Goal: Task Accomplishment & Management: Complete application form

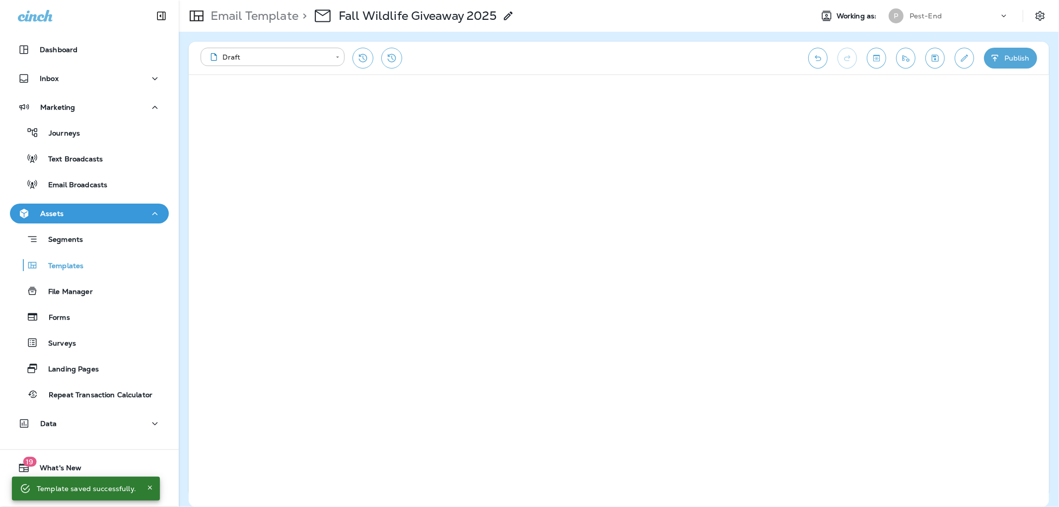
click at [59, 60] on div "Dashboard" at bounding box center [89, 52] width 179 height 25
click at [62, 52] on p "Dashboard" at bounding box center [59, 50] width 38 height 8
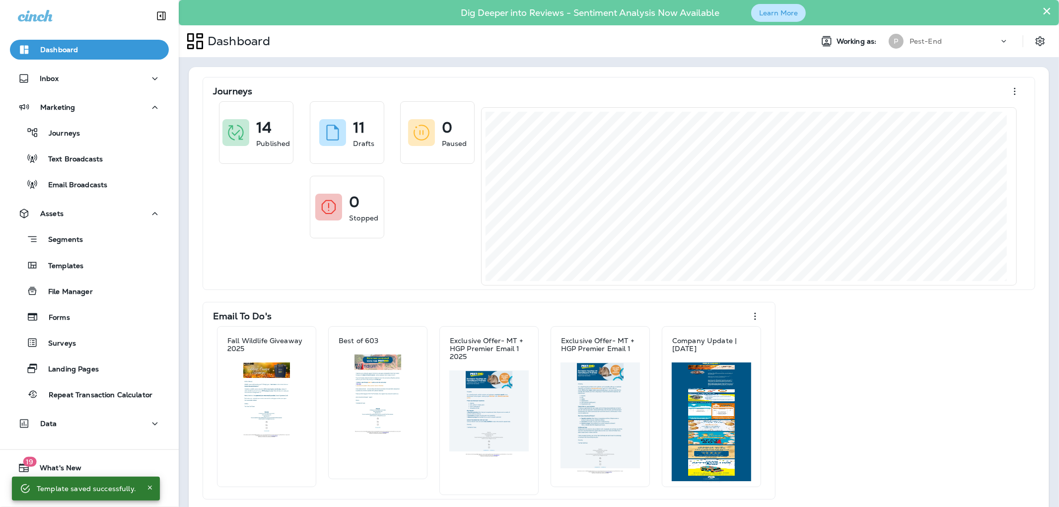
click at [772, 10] on button "Learn More" at bounding box center [778, 13] width 55 height 18
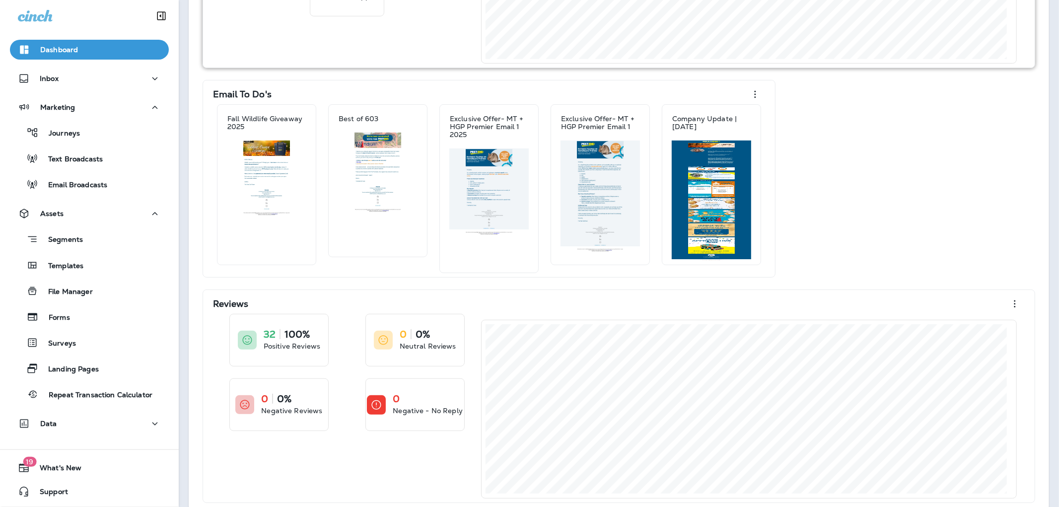
scroll to position [238, 0]
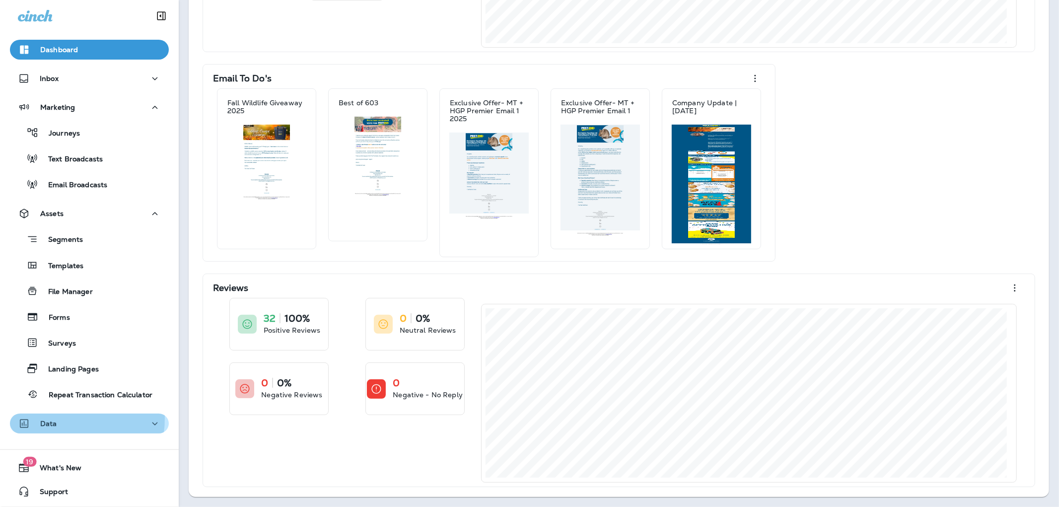
click at [52, 418] on div "Data" at bounding box center [37, 424] width 39 height 12
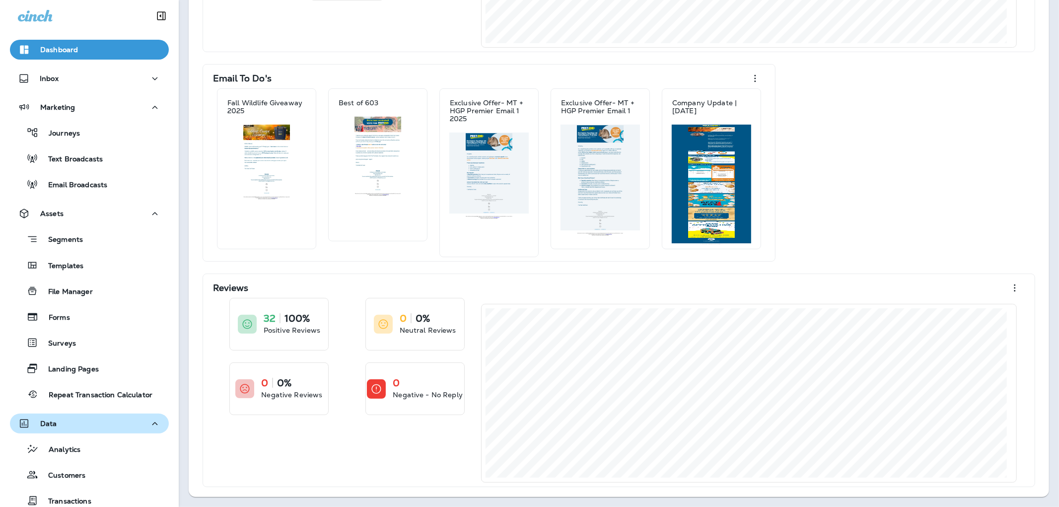
click at [52, 418] on div "Data" at bounding box center [37, 424] width 39 height 12
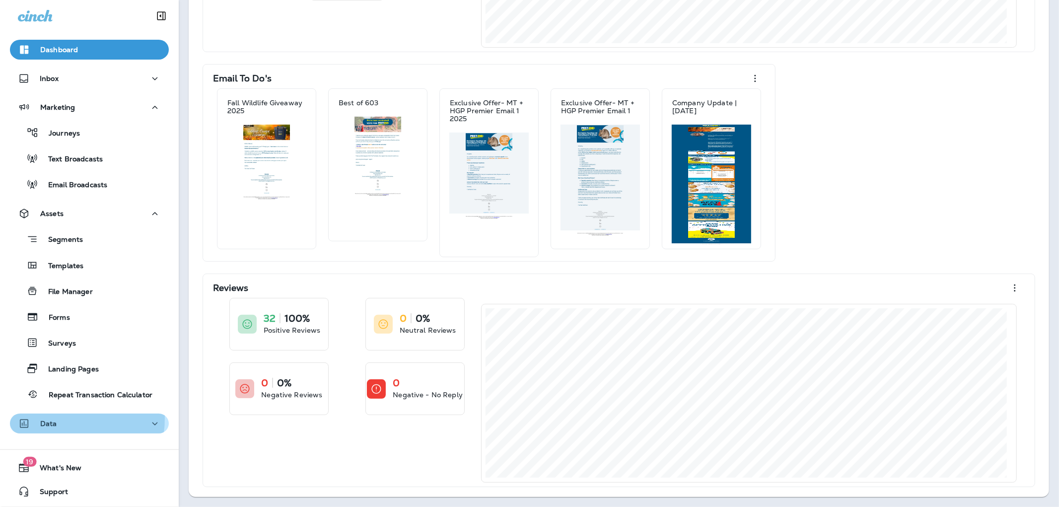
click at [52, 418] on div "Data" at bounding box center [37, 424] width 39 height 12
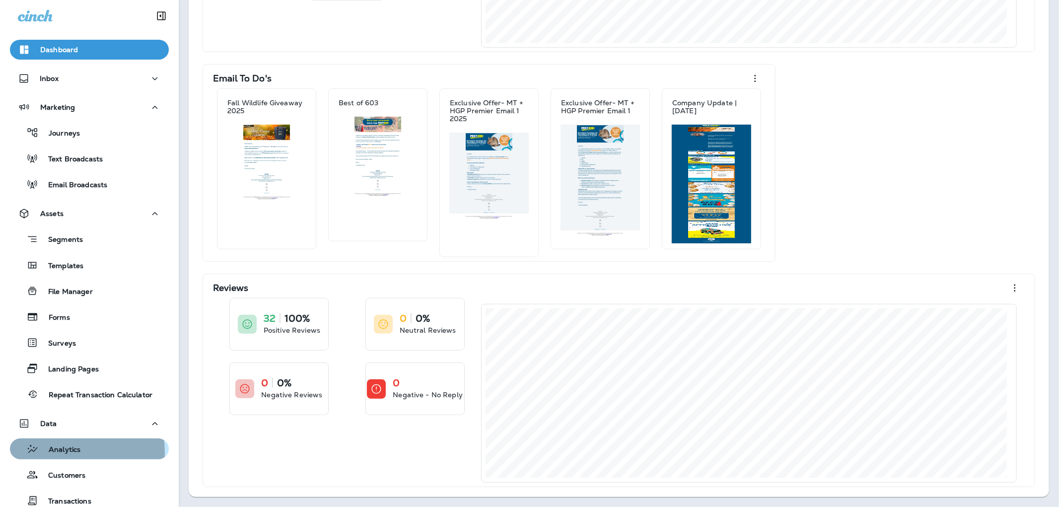
click at [61, 452] on p "Analytics" at bounding box center [60, 449] width 42 height 9
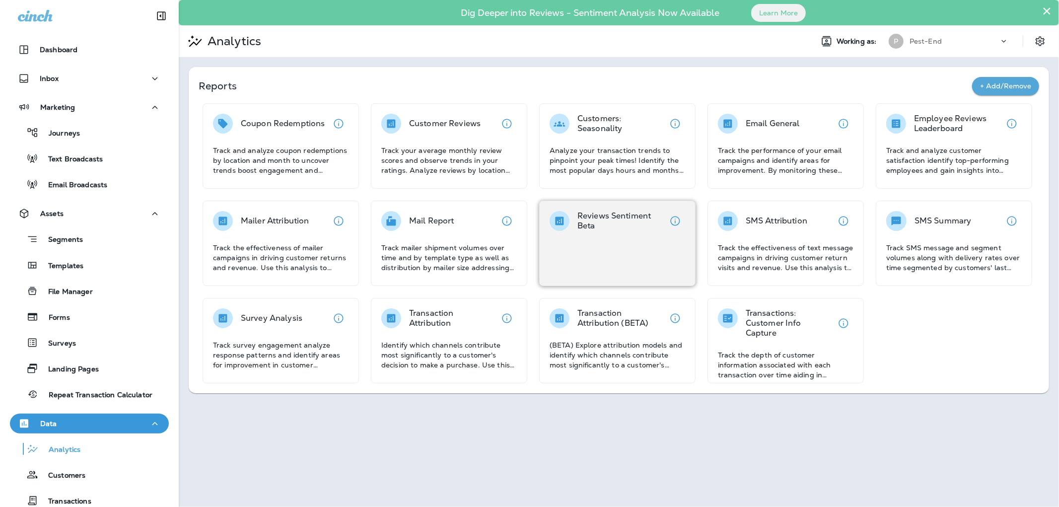
click at [591, 208] on div "Reviews Sentiment Beta" at bounding box center [617, 243] width 156 height 85
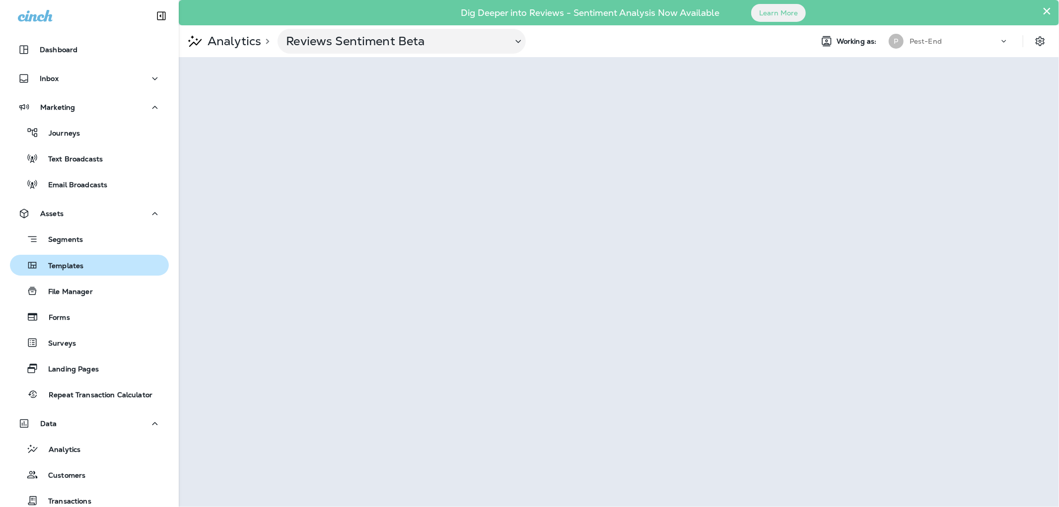
click at [66, 274] on button "Templates" at bounding box center [89, 265] width 159 height 21
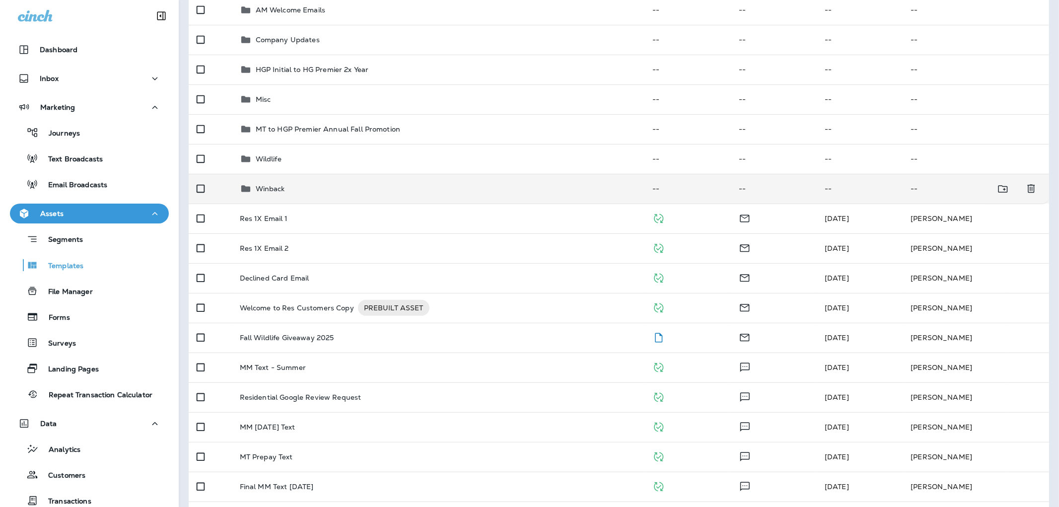
scroll to position [165, 0]
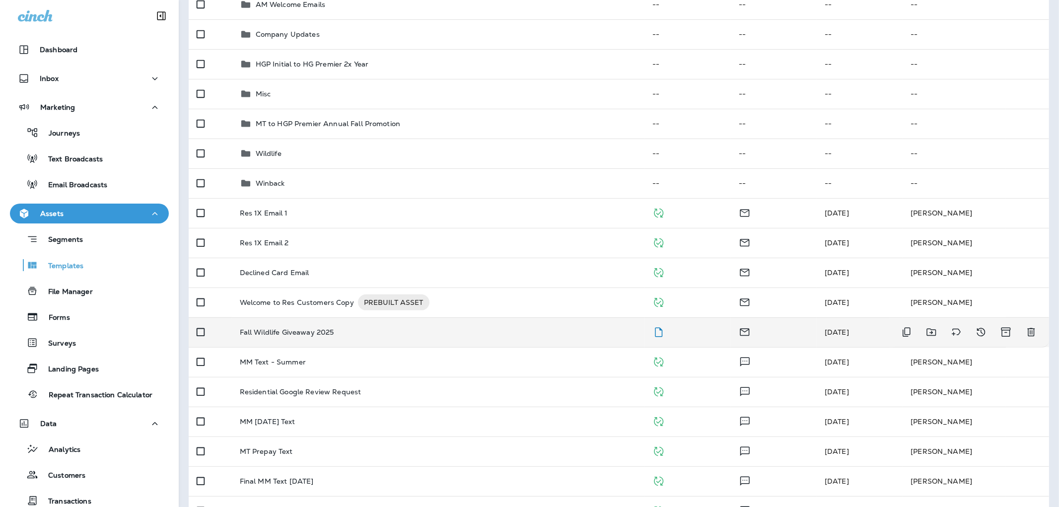
click at [256, 334] on p "Fall Wildlife Giveaway 2025" at bounding box center [287, 332] width 94 height 8
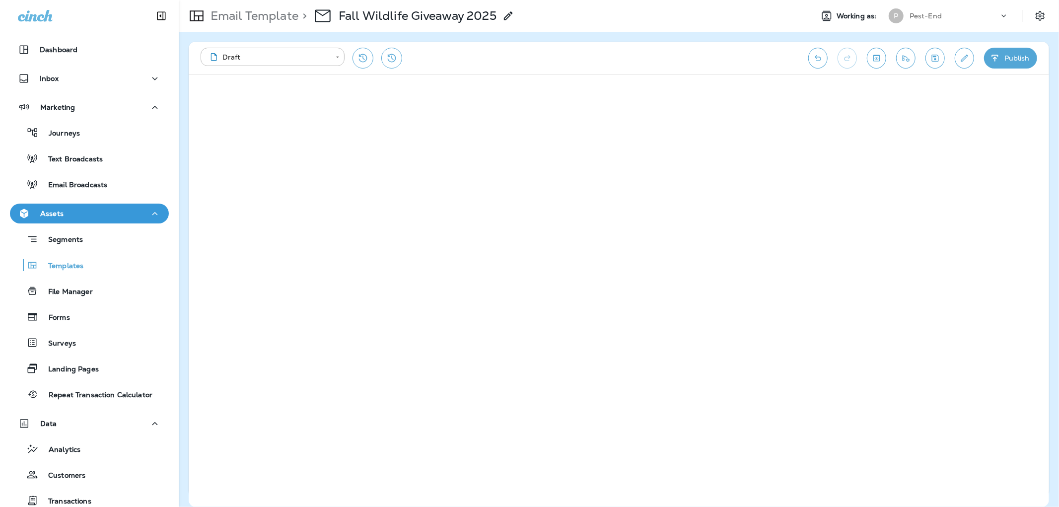
click at [965, 57] on icon "Edit details" at bounding box center [964, 58] width 10 height 10
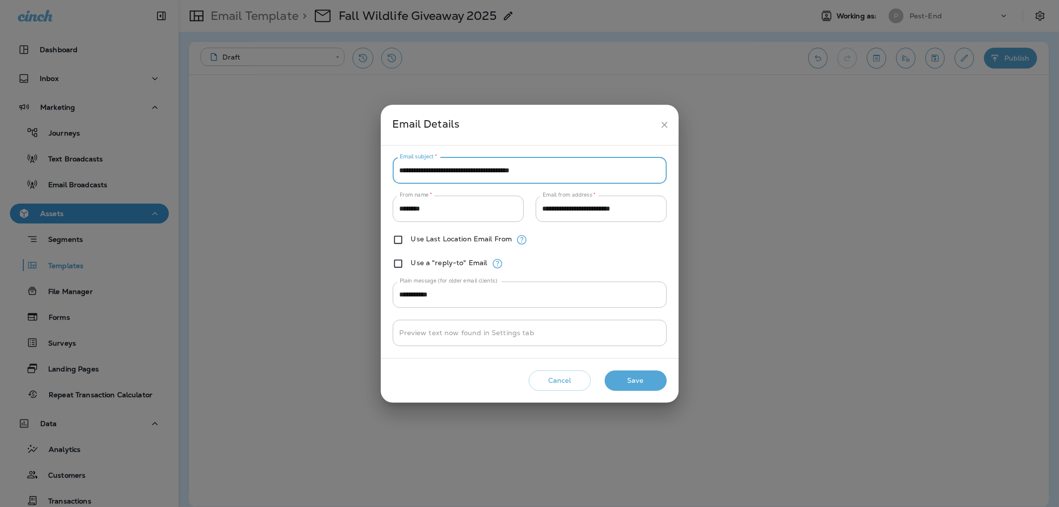
drag, startPoint x: 578, startPoint y: 173, endPoint x: 380, endPoint y: 177, distance: 198.1
click at [380, 177] on div "**********" at bounding box center [529, 253] width 1059 height 507
click at [563, 161] on input "**********" at bounding box center [530, 170] width 274 height 26
drag, startPoint x: 561, startPoint y: 170, endPoint x: 279, endPoint y: 149, distance: 282.7
click at [279, 149] on div "**********" at bounding box center [529, 253] width 1059 height 507
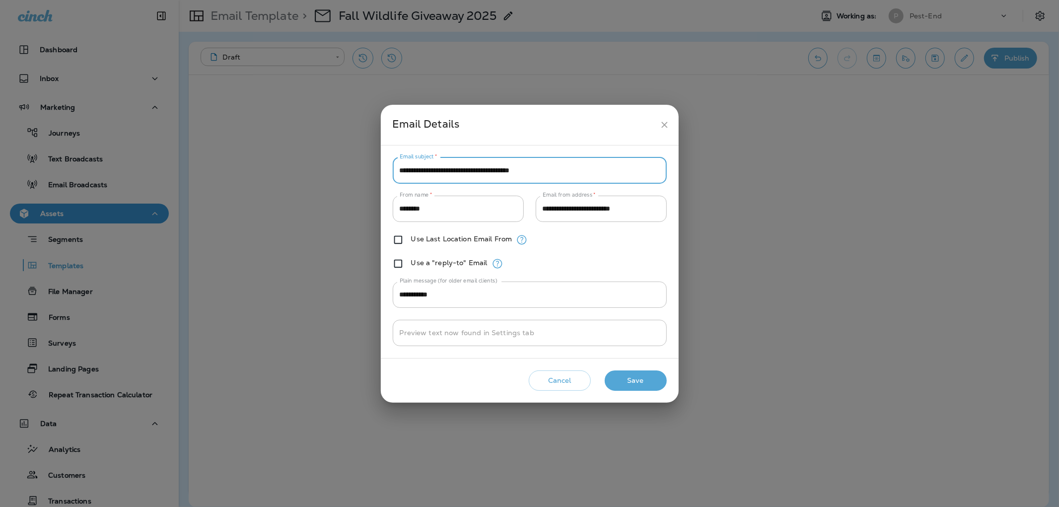
paste input "*******"
type input "**********"
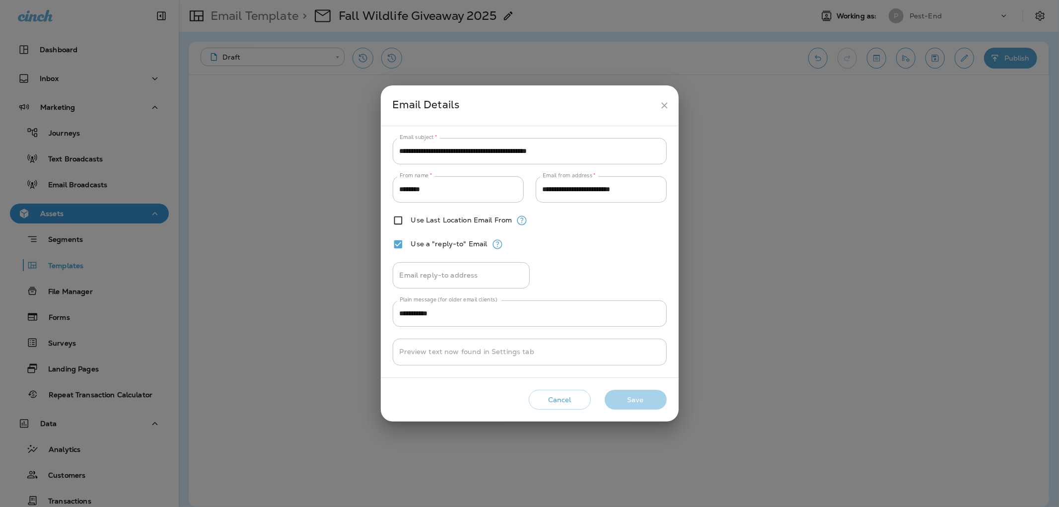
click at [432, 272] on input "Email reply-to address" at bounding box center [461, 275] width 137 height 26
type input "**********"
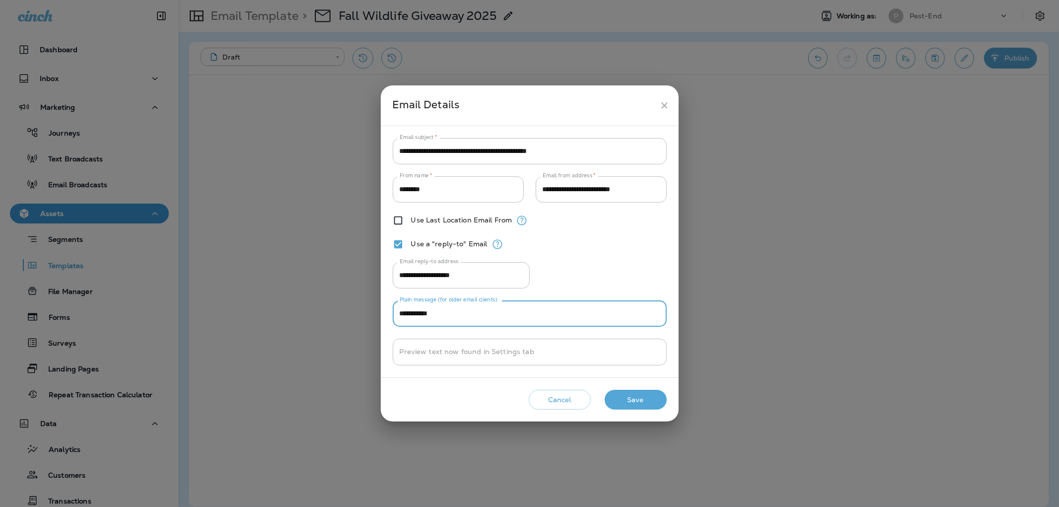
drag, startPoint x: 447, startPoint y: 316, endPoint x: 322, endPoint y: 289, distance: 127.9
click at [322, 289] on div "**********" at bounding box center [529, 253] width 1059 height 507
click at [428, 313] on input "**********" at bounding box center [530, 313] width 274 height 26
drag, startPoint x: 444, startPoint y: 314, endPoint x: 353, endPoint y: 308, distance: 91.0
click at [353, 308] on div "**********" at bounding box center [529, 253] width 1059 height 507
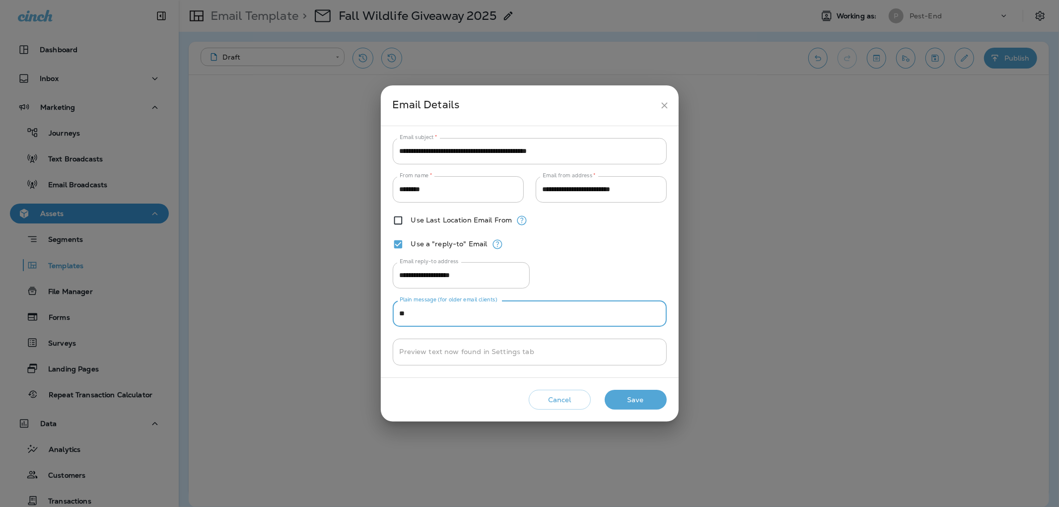
type input "*"
click at [637, 396] on button "Save" at bounding box center [636, 400] width 62 height 20
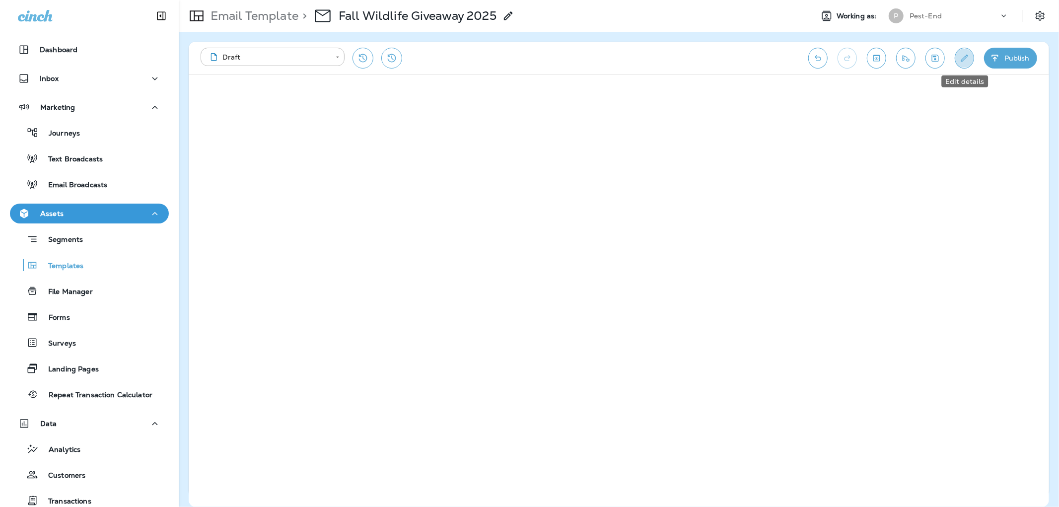
click at [960, 54] on icon "Edit details" at bounding box center [964, 58] width 10 height 10
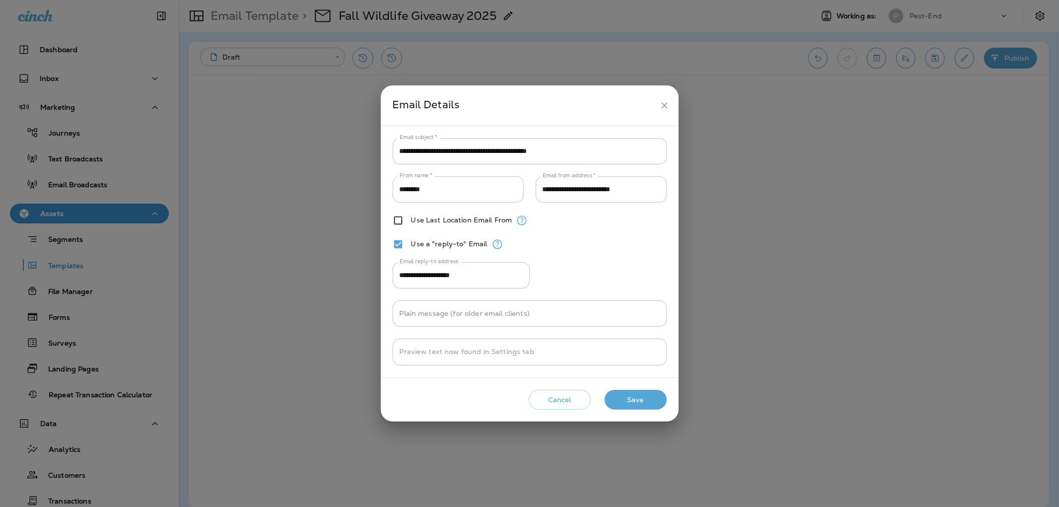
click at [568, 395] on button "Cancel" at bounding box center [560, 400] width 62 height 20
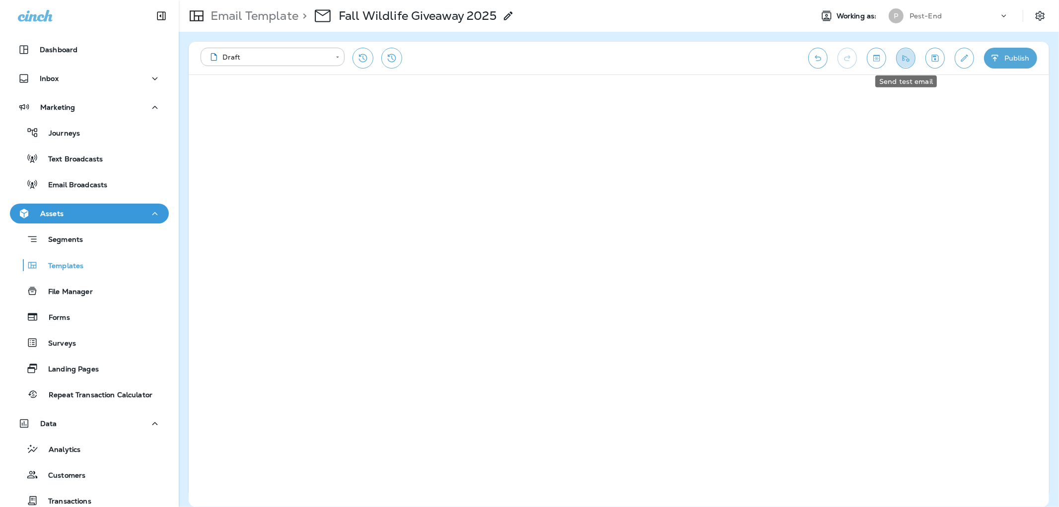
click at [905, 64] on button "Send test email" at bounding box center [905, 58] width 19 height 21
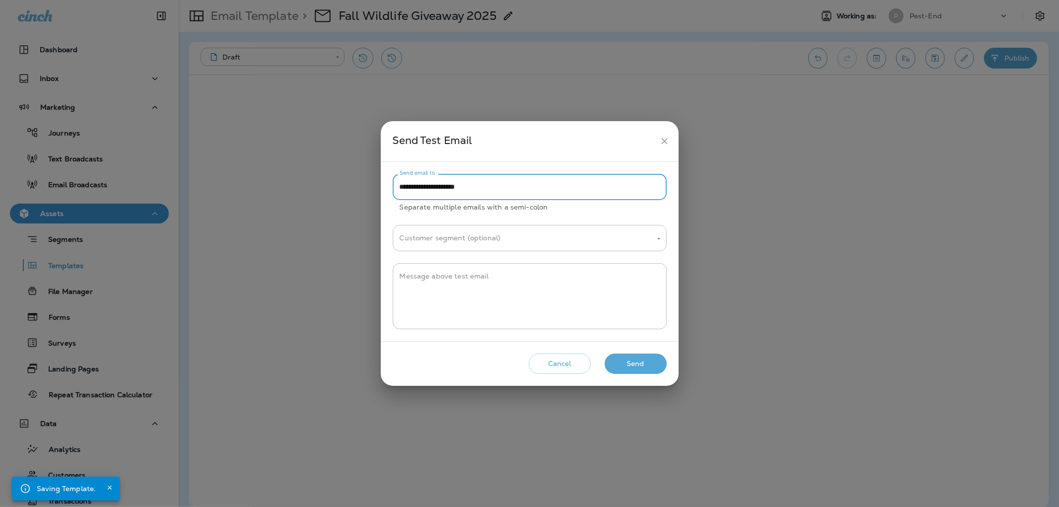
drag, startPoint x: 425, startPoint y: 187, endPoint x: 364, endPoint y: 184, distance: 61.1
click at [364, 184] on div "**********" at bounding box center [529, 253] width 1059 height 507
type input "**********"
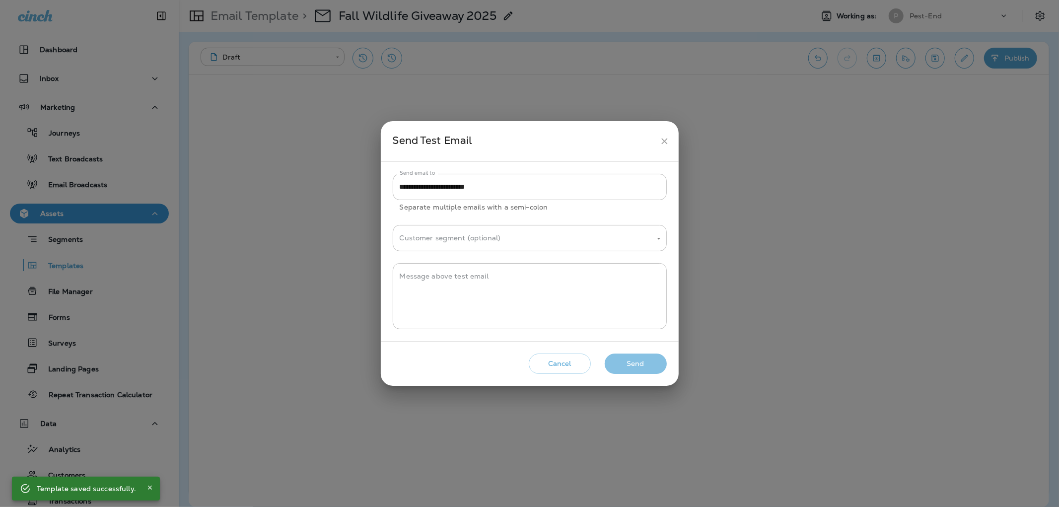
click at [644, 371] on button "Send" at bounding box center [636, 363] width 62 height 20
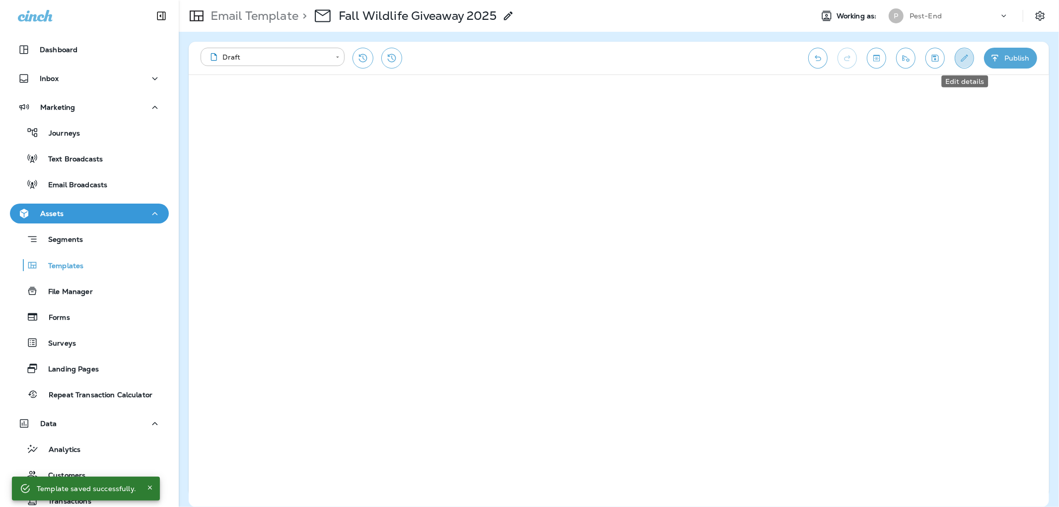
click at [963, 59] on icon "Edit details" at bounding box center [964, 58] width 10 height 10
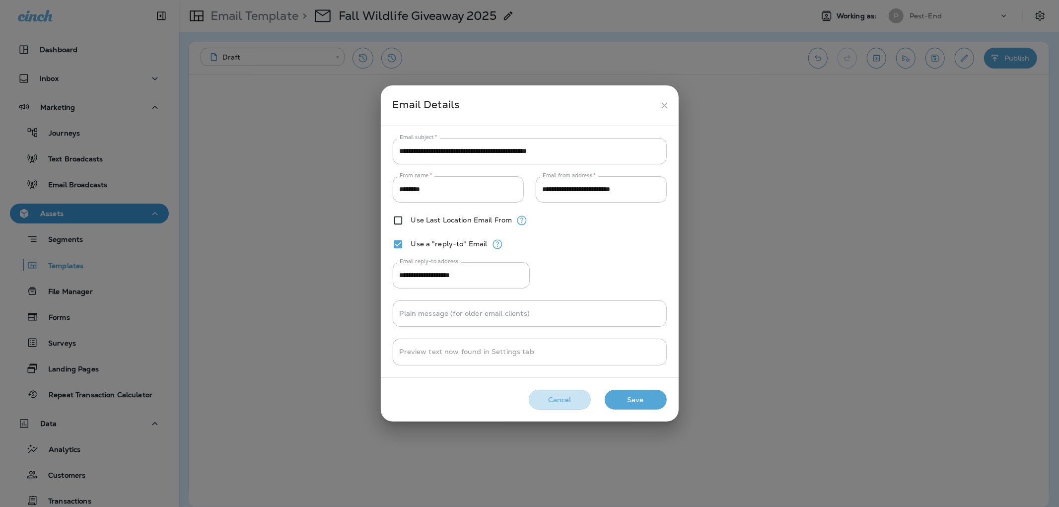
click at [573, 401] on button "Cancel" at bounding box center [560, 400] width 62 height 20
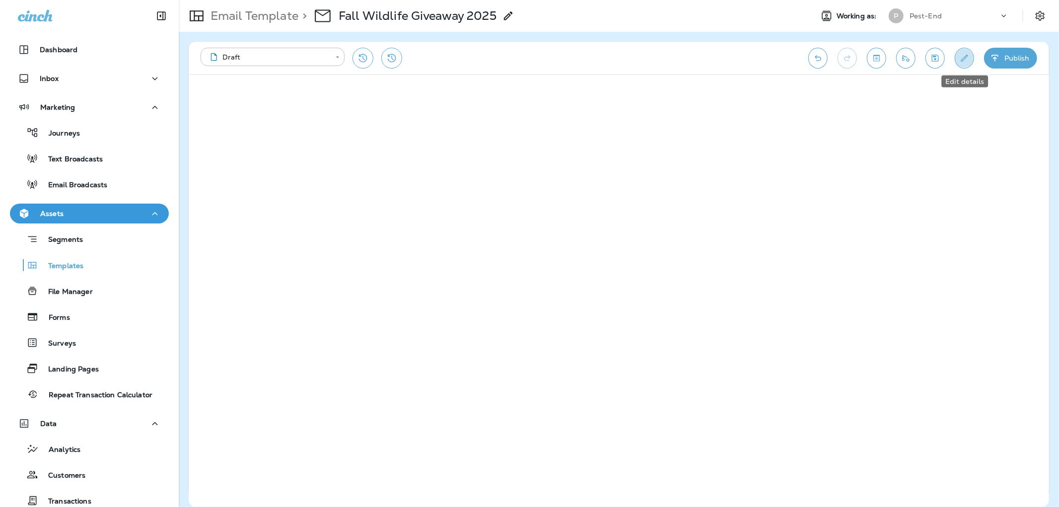
click at [967, 58] on icon "Edit details" at bounding box center [964, 58] width 10 height 10
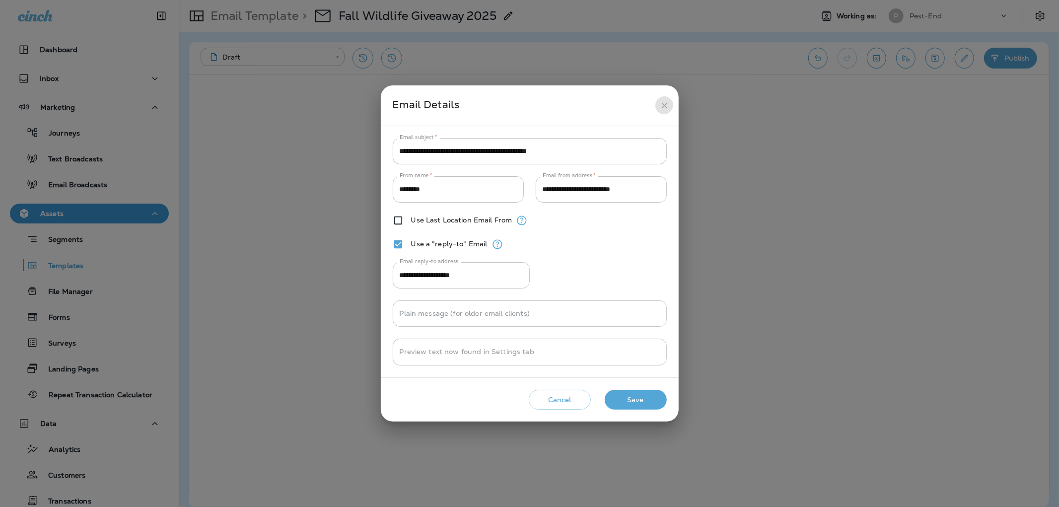
click at [662, 107] on icon "close" at bounding box center [664, 105] width 6 height 6
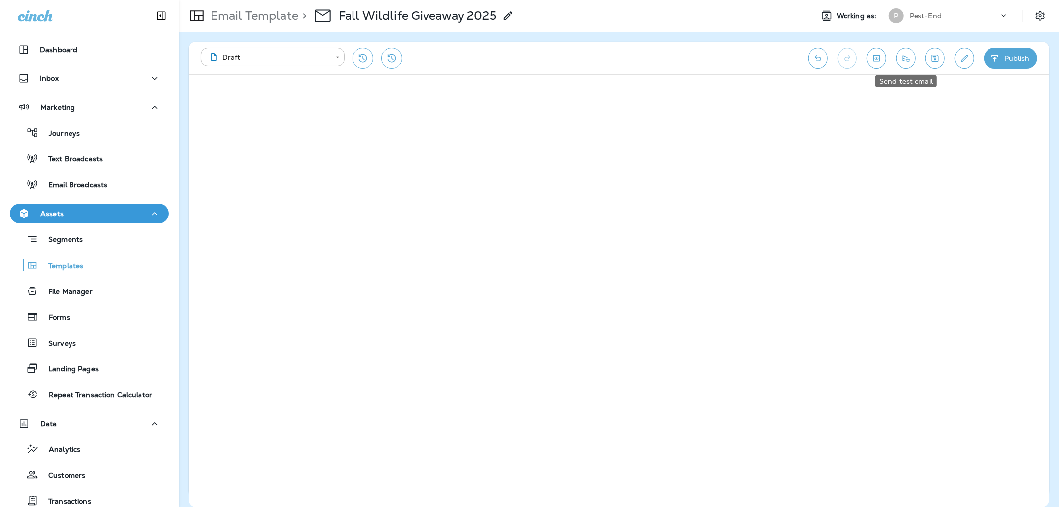
click at [903, 59] on icon "Send test email" at bounding box center [906, 58] width 10 height 10
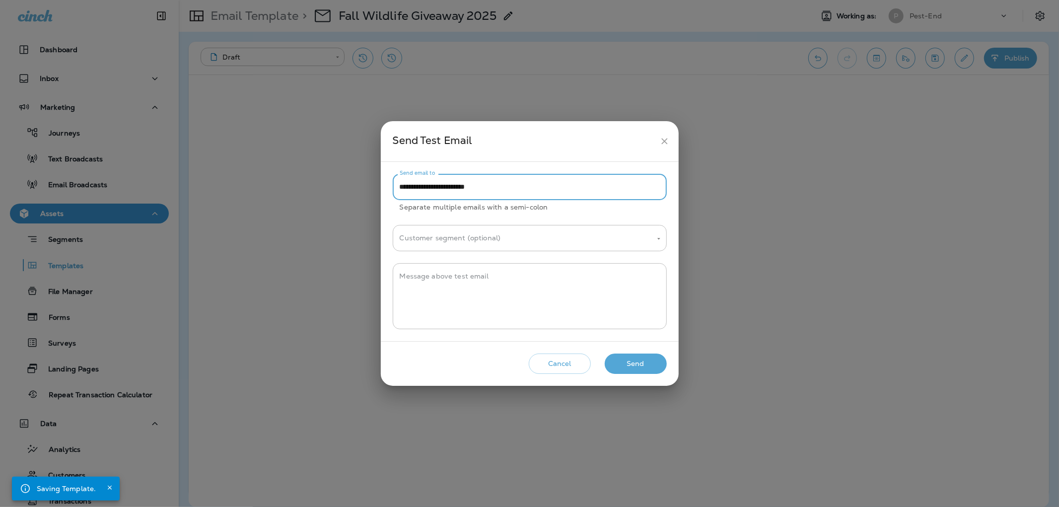
drag, startPoint x: 498, startPoint y: 186, endPoint x: 372, endPoint y: 174, distance: 126.7
click at [372, 174] on div "**********" at bounding box center [529, 253] width 1059 height 507
type input "**********"
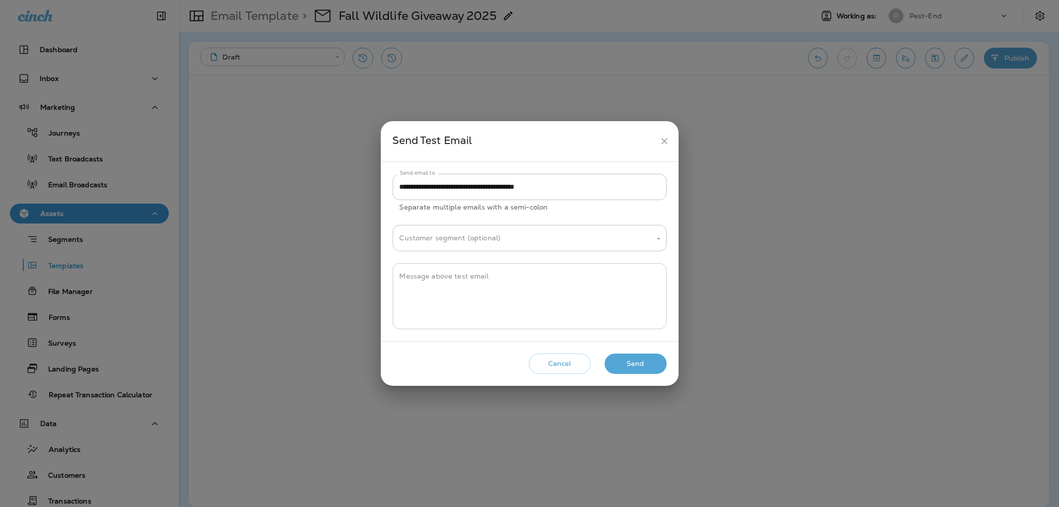
click at [414, 265] on div "* Message above test email" at bounding box center [530, 296] width 274 height 66
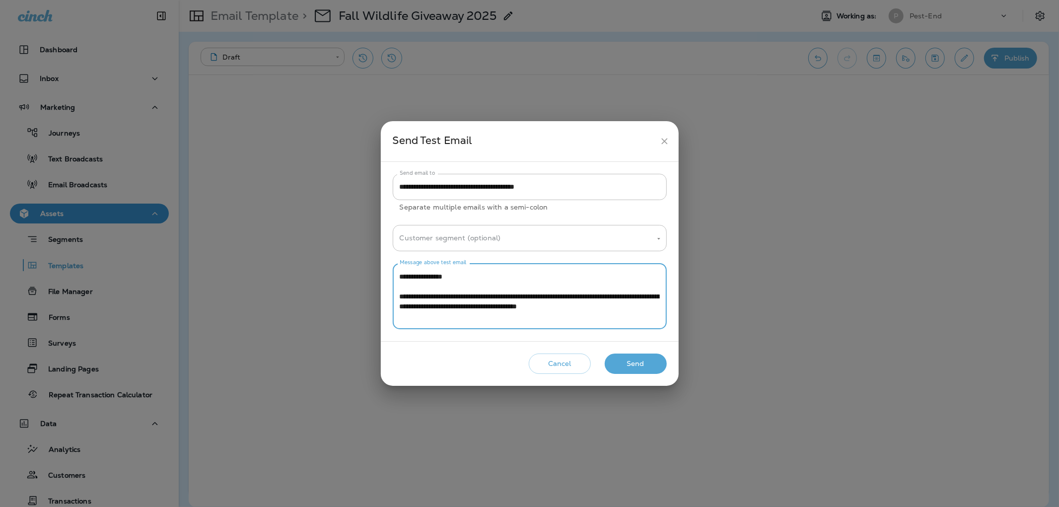
scroll to position [20, 0]
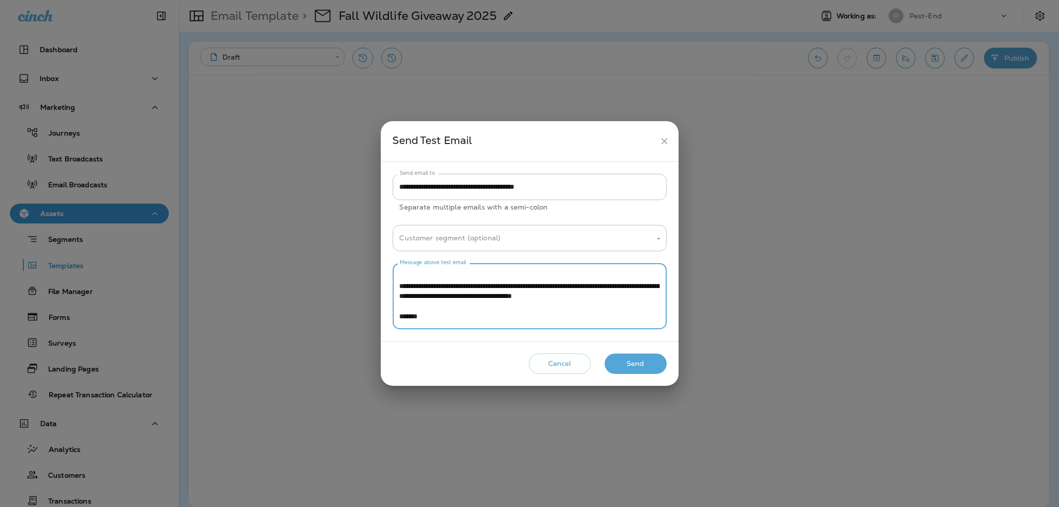
type textarea "**********"
click at [634, 361] on button "Send" at bounding box center [636, 363] width 62 height 20
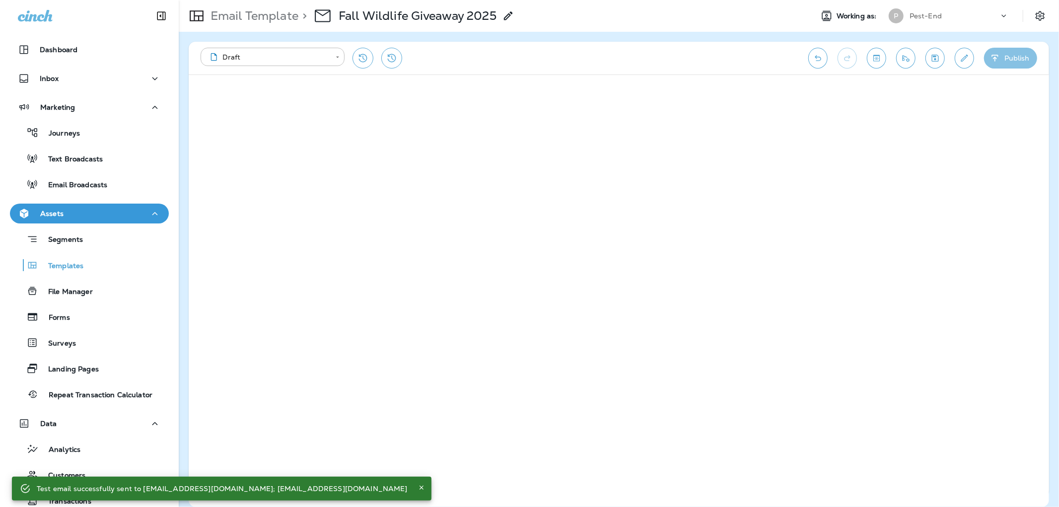
click at [1004, 65] on button "Publish" at bounding box center [1010, 58] width 53 height 21
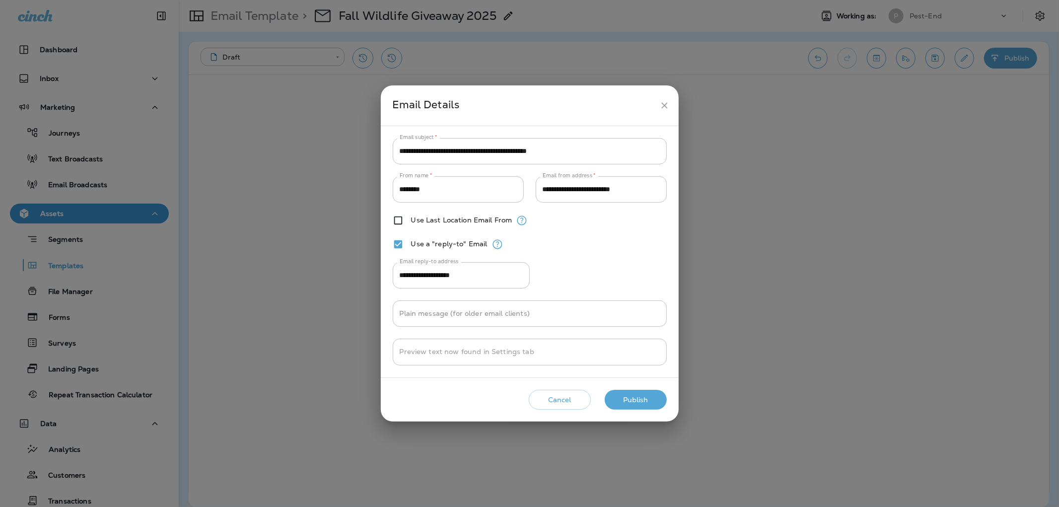
click at [634, 400] on button "Publish" at bounding box center [636, 400] width 62 height 20
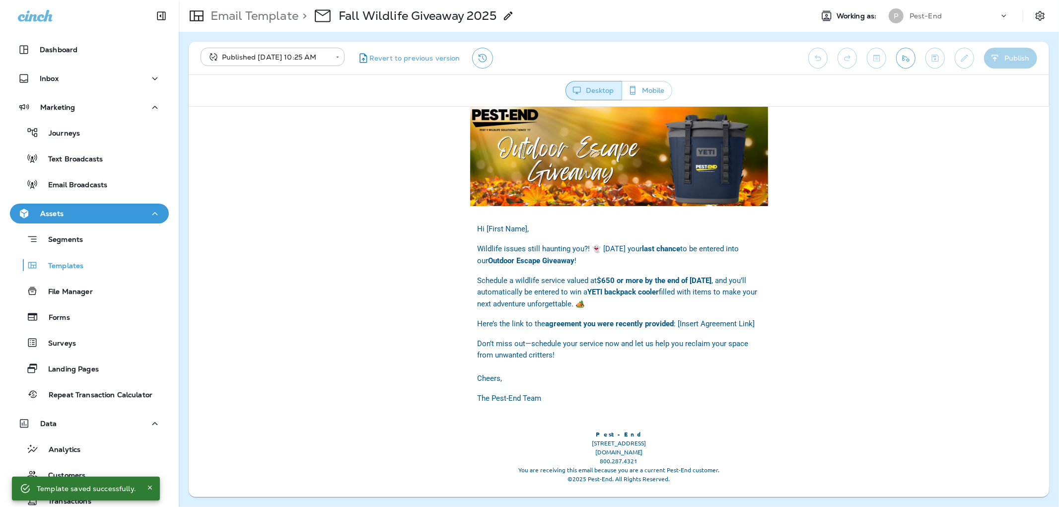
scroll to position [0, 0]
click at [827, 179] on div "Hi [First Name], Wildlife issues still haunting you?! 👻 [DATE] your last chance…" at bounding box center [618, 314] width 860 height 417
click at [406, 60] on span "Revert to previous version" at bounding box center [414, 58] width 91 height 9
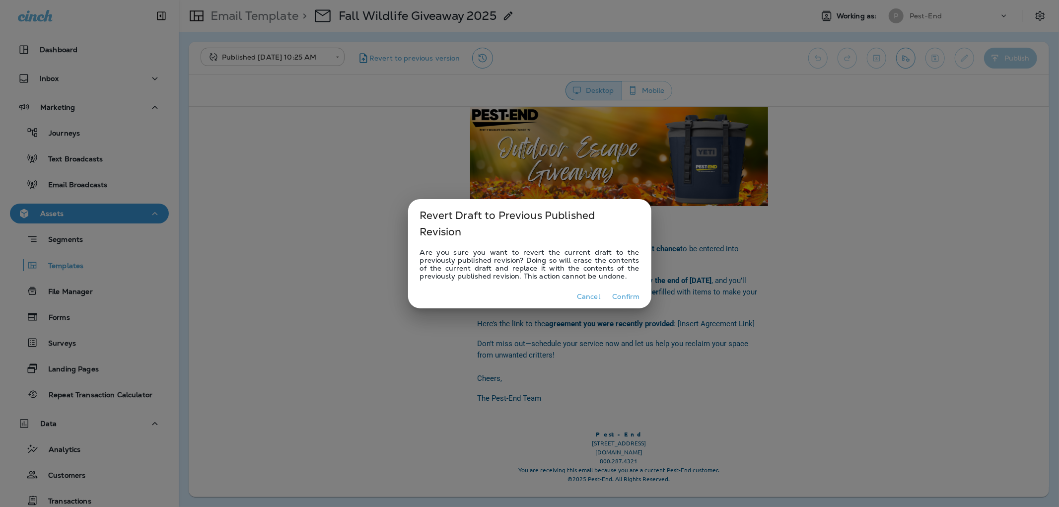
click at [587, 292] on button "Cancel" at bounding box center [589, 296] width 32 height 15
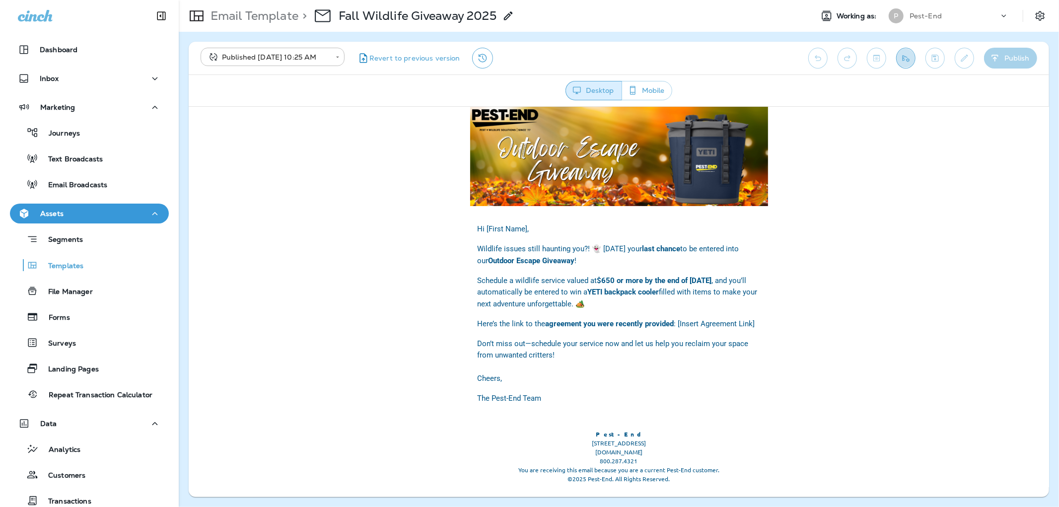
click at [903, 57] on icon "Send test email" at bounding box center [906, 58] width 10 height 10
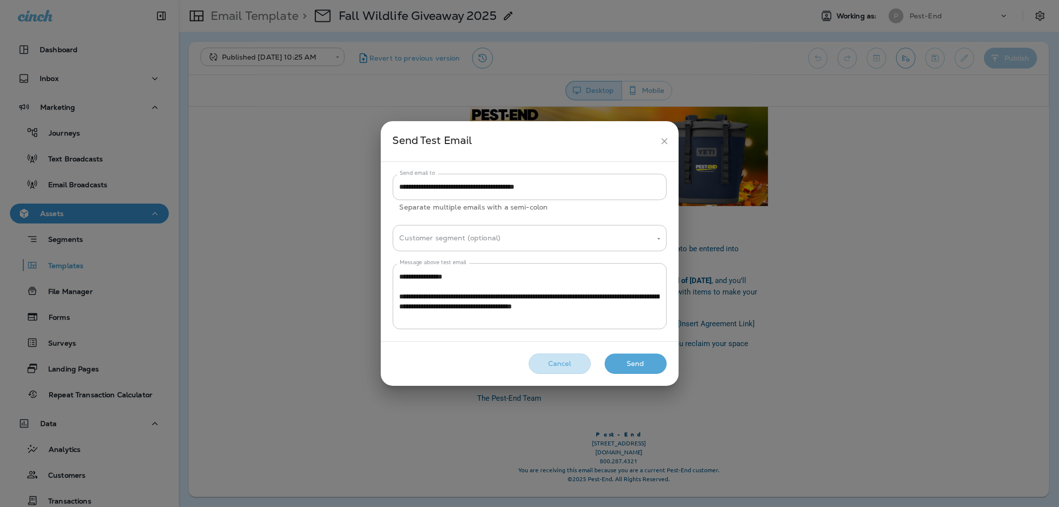
click at [546, 364] on button "Cancel" at bounding box center [560, 363] width 62 height 20
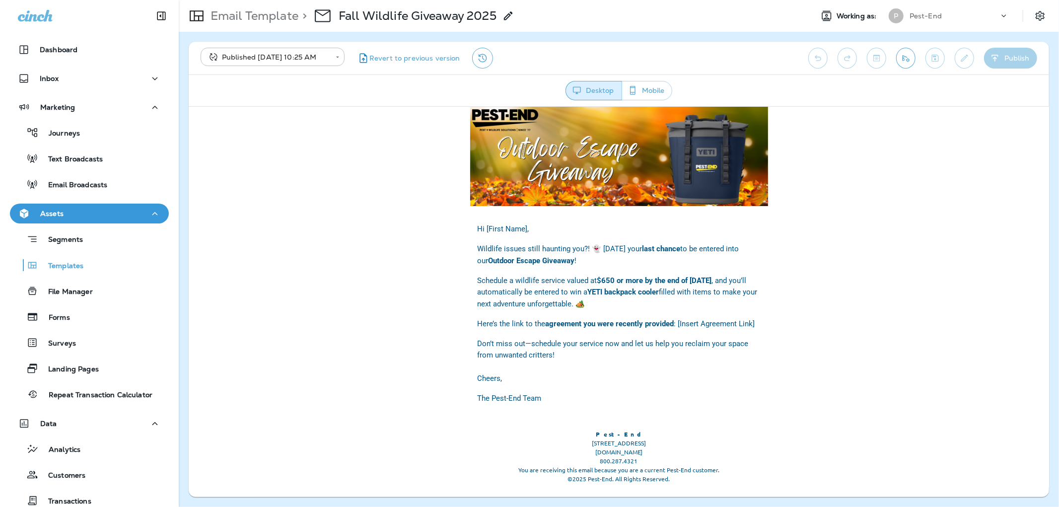
click at [480, 66] on button "View Changelog" at bounding box center [482, 58] width 21 height 21
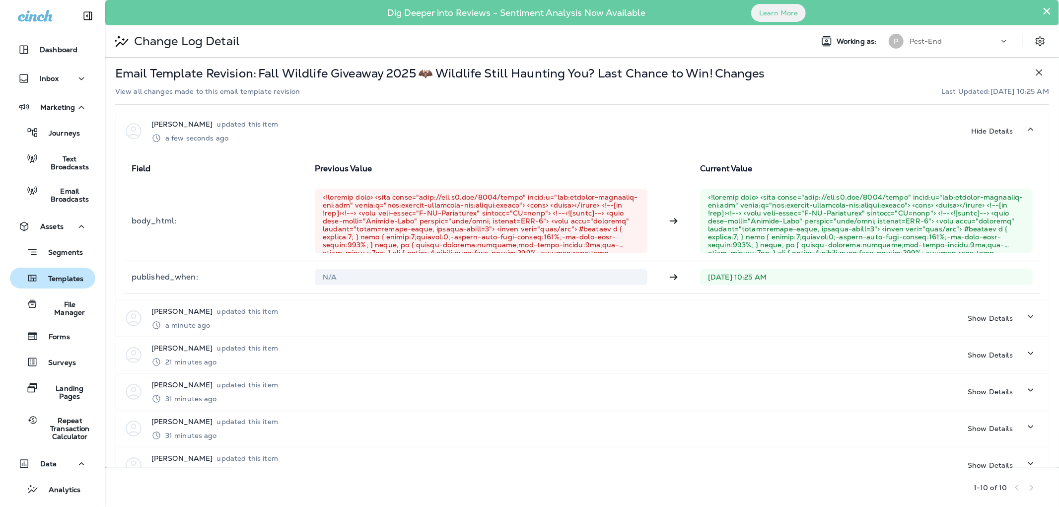
click at [52, 275] on p "Templates" at bounding box center [60, 279] width 45 height 9
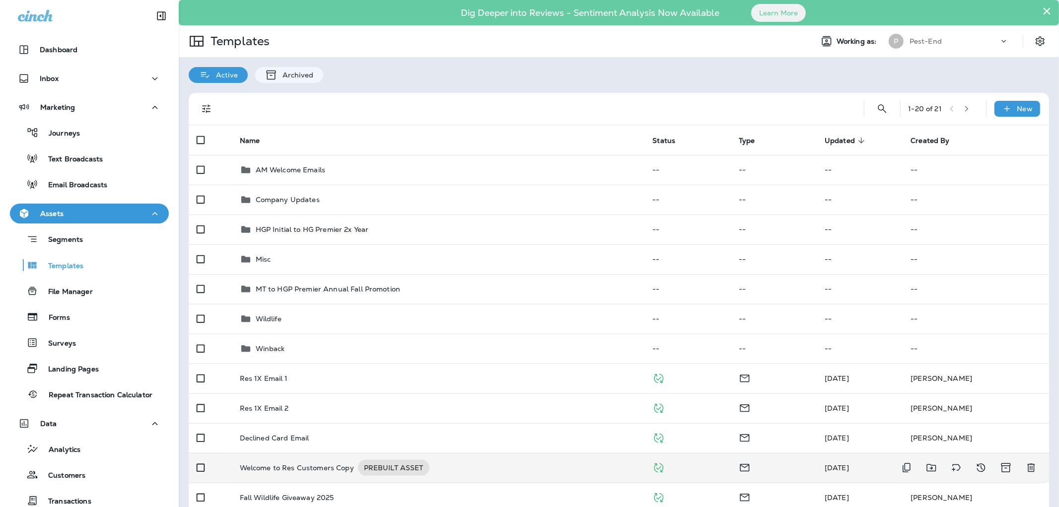
click at [304, 469] on p "Welcome to Res Customers Copy" at bounding box center [297, 468] width 114 height 16
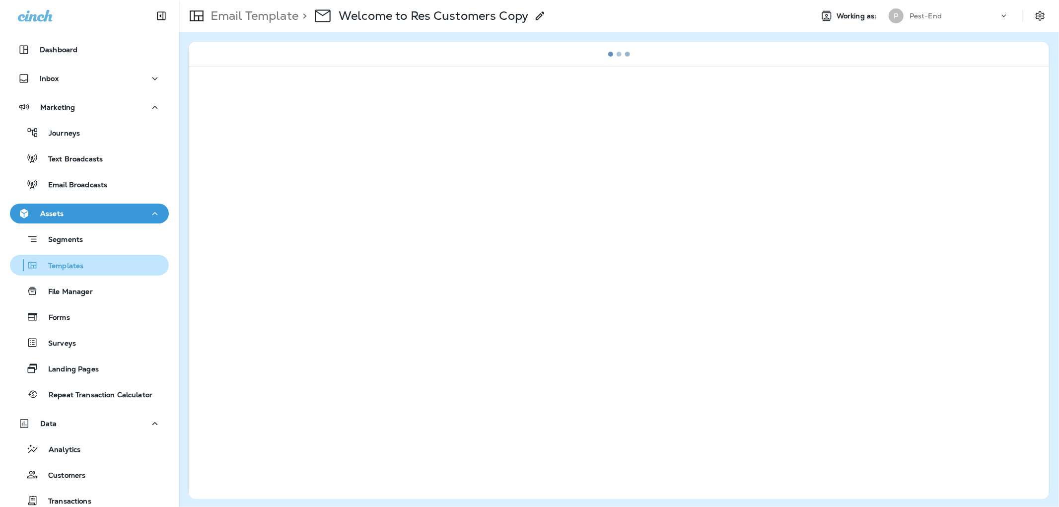
click at [48, 272] on div "Templates" at bounding box center [49, 265] width 70 height 15
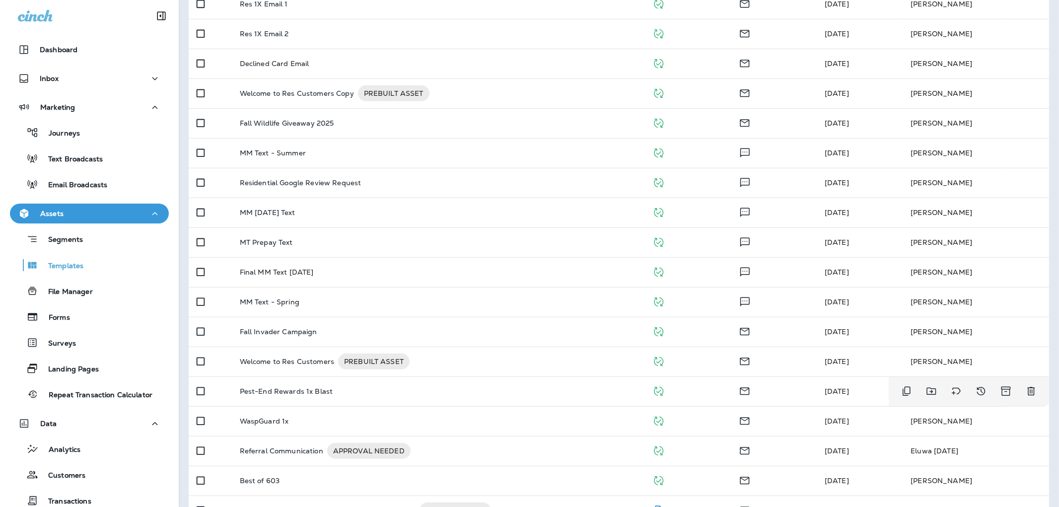
scroll to position [241, 0]
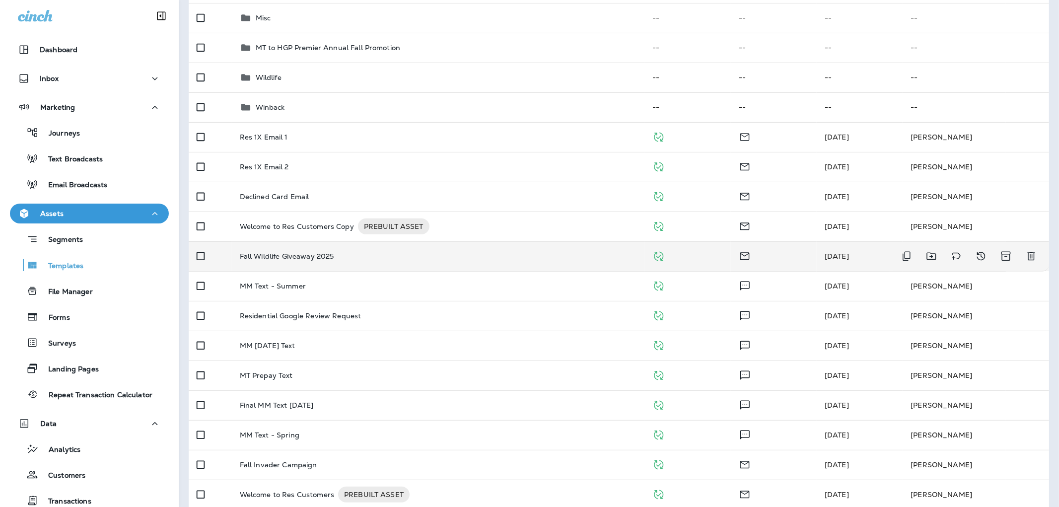
click at [304, 258] on p "Fall Wildlife Giveaway 2025" at bounding box center [287, 256] width 94 height 8
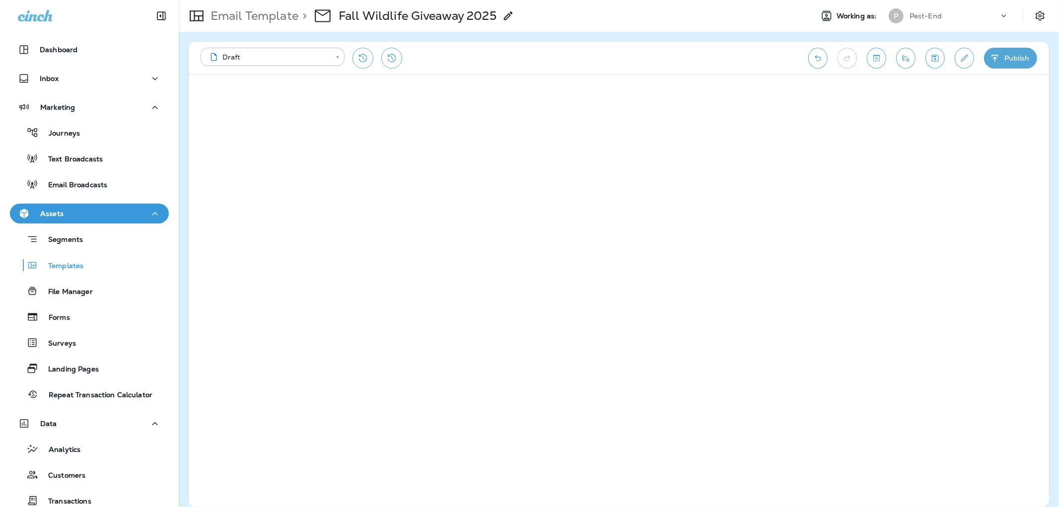
click at [1005, 59] on button "Publish" at bounding box center [1010, 58] width 53 height 21
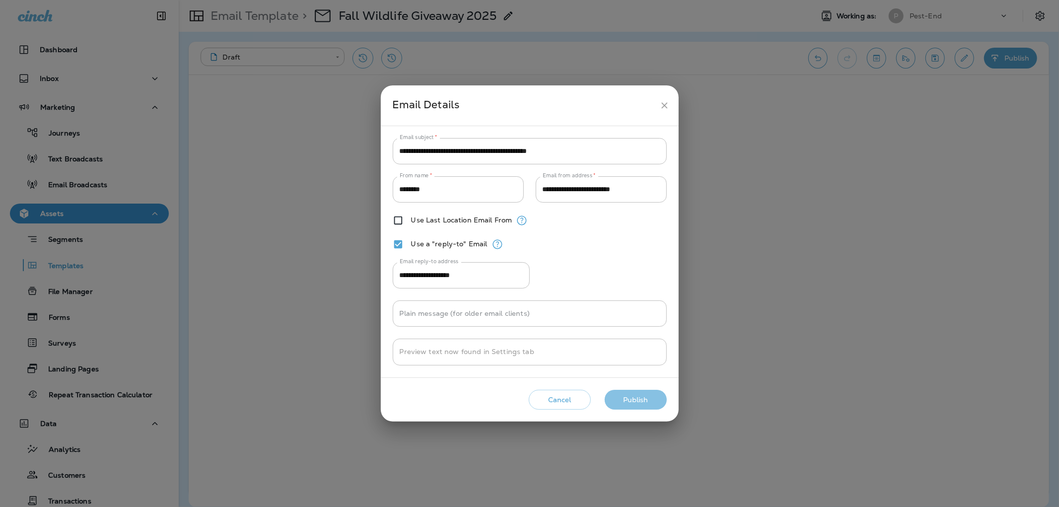
click at [634, 396] on button "Publish" at bounding box center [636, 400] width 62 height 20
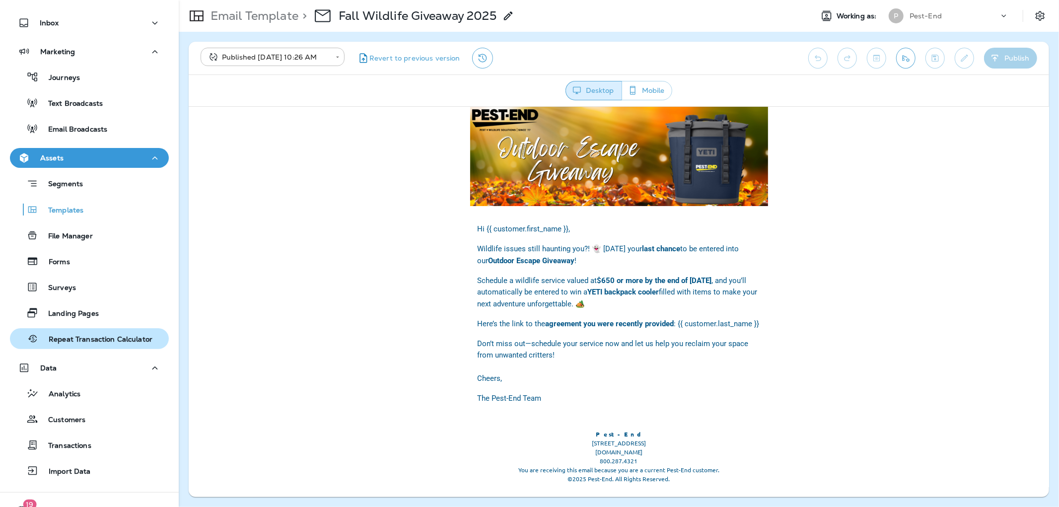
scroll to position [97, 0]
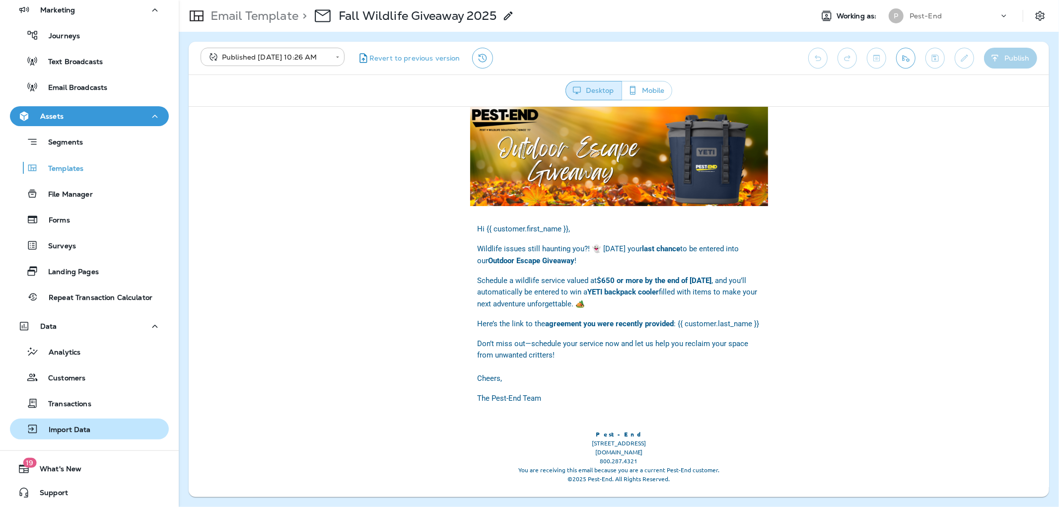
click at [74, 426] on p "Import Data" at bounding box center [65, 429] width 52 height 9
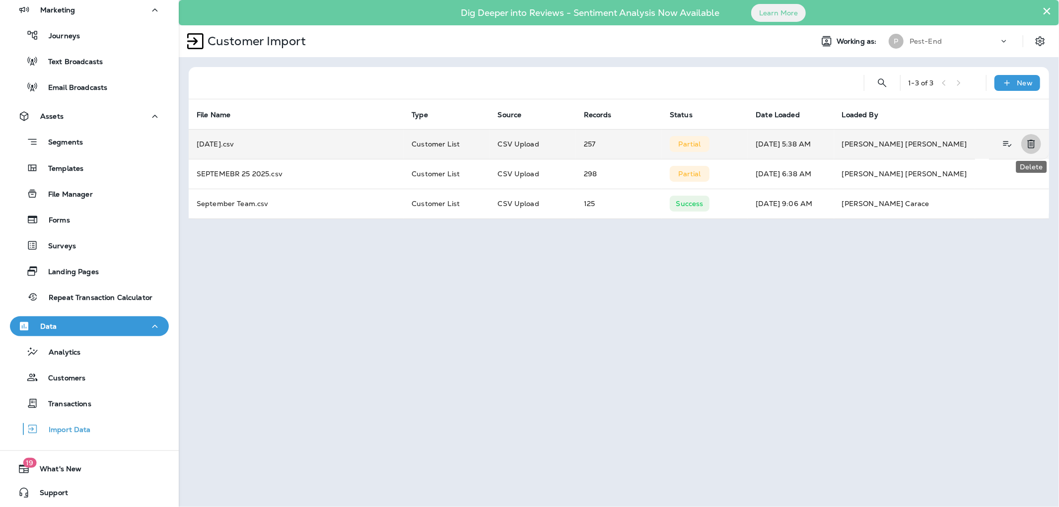
click at [1028, 142] on icon "Delete" at bounding box center [1031, 144] width 12 height 12
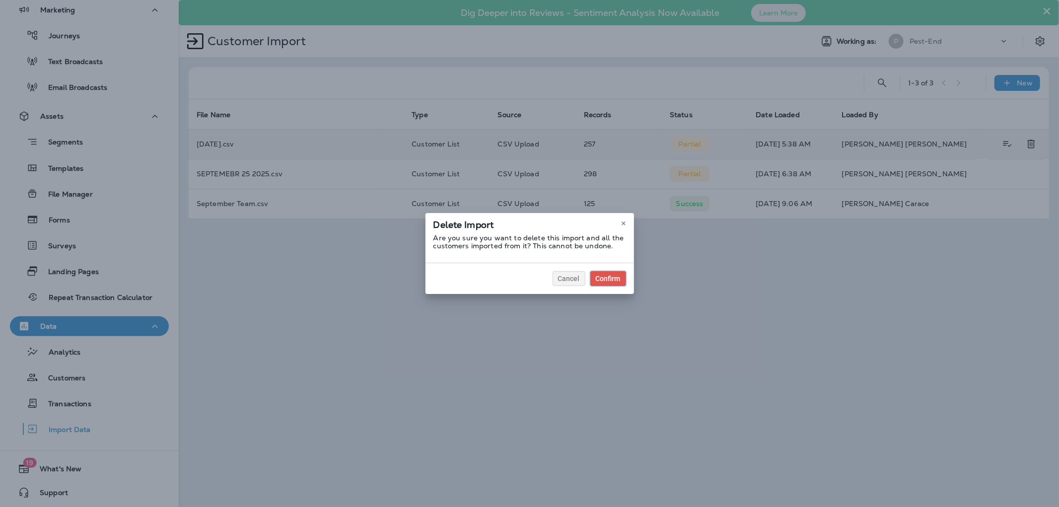
click at [608, 272] on button "Confirm" at bounding box center [608, 278] width 36 height 15
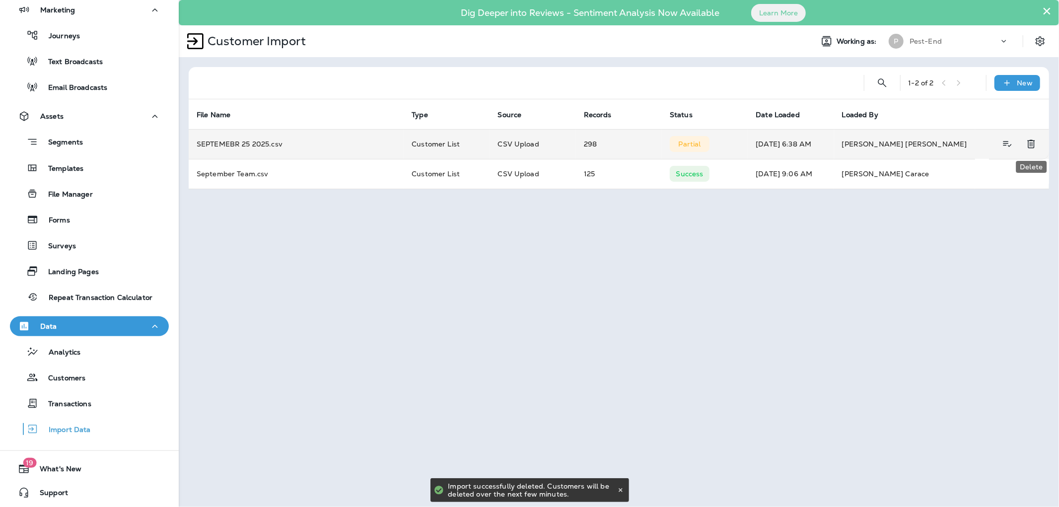
click at [1030, 139] on icon "Delete" at bounding box center [1031, 144] width 12 height 12
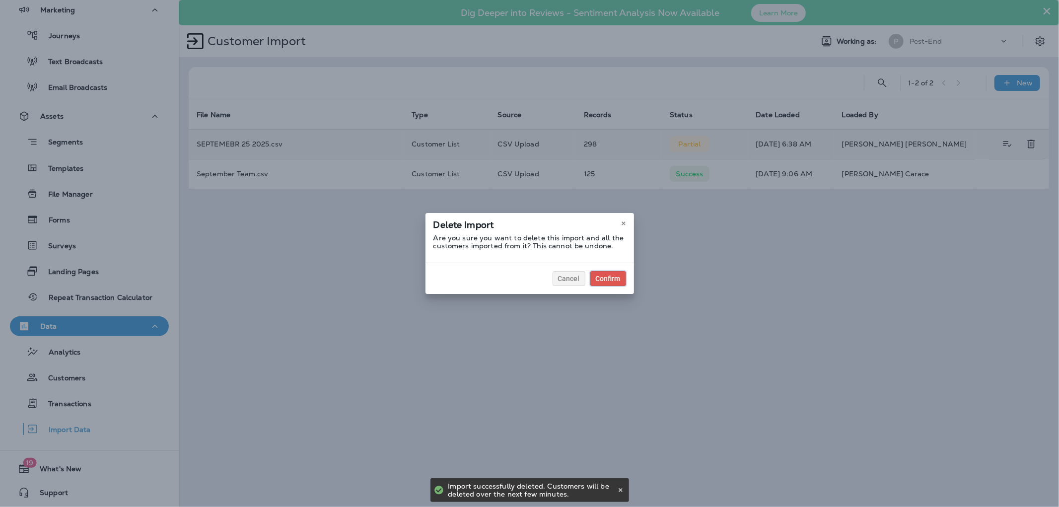
click at [607, 278] on div "Confirm" at bounding box center [608, 278] width 25 height 7
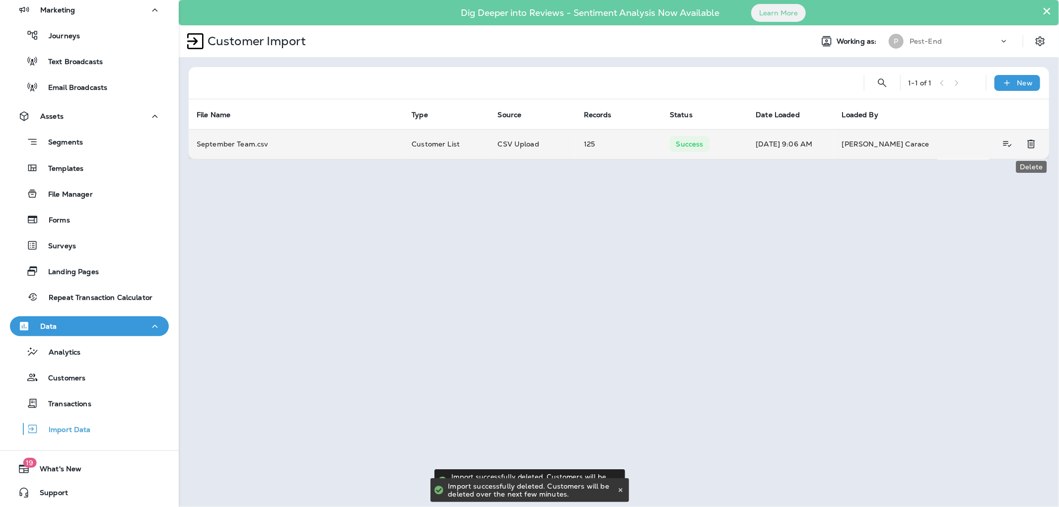
click at [1031, 147] on icon "Delete" at bounding box center [1031, 144] width 12 height 12
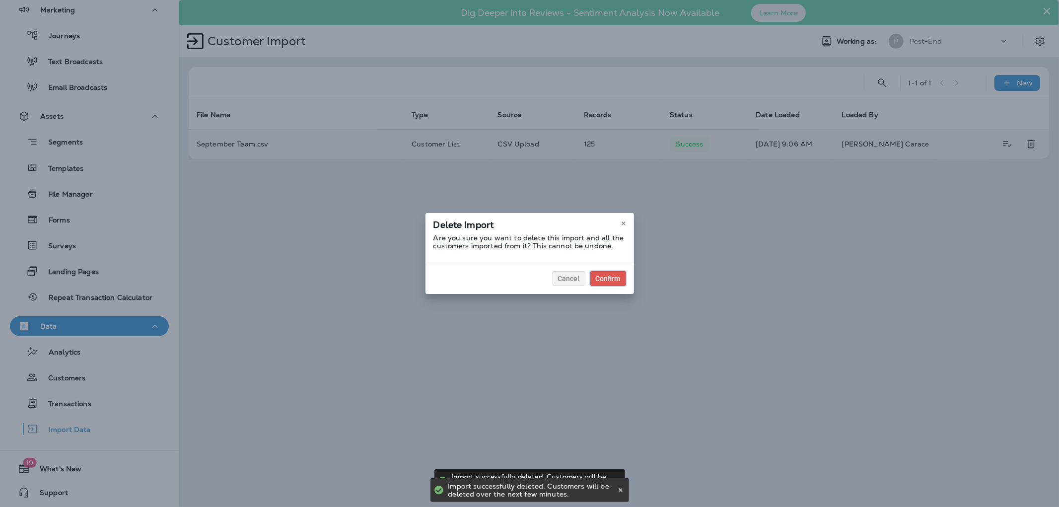
click at [605, 276] on div "Confirm" at bounding box center [608, 278] width 25 height 7
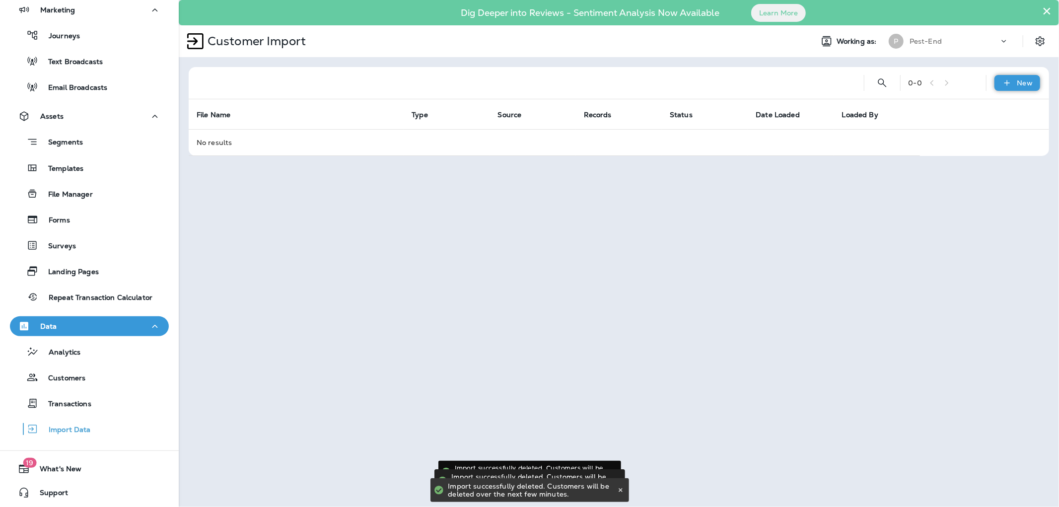
click at [1030, 87] on div "New" at bounding box center [1017, 83] width 46 height 16
click at [1010, 110] on button "Customer list" at bounding box center [990, 109] width 99 height 24
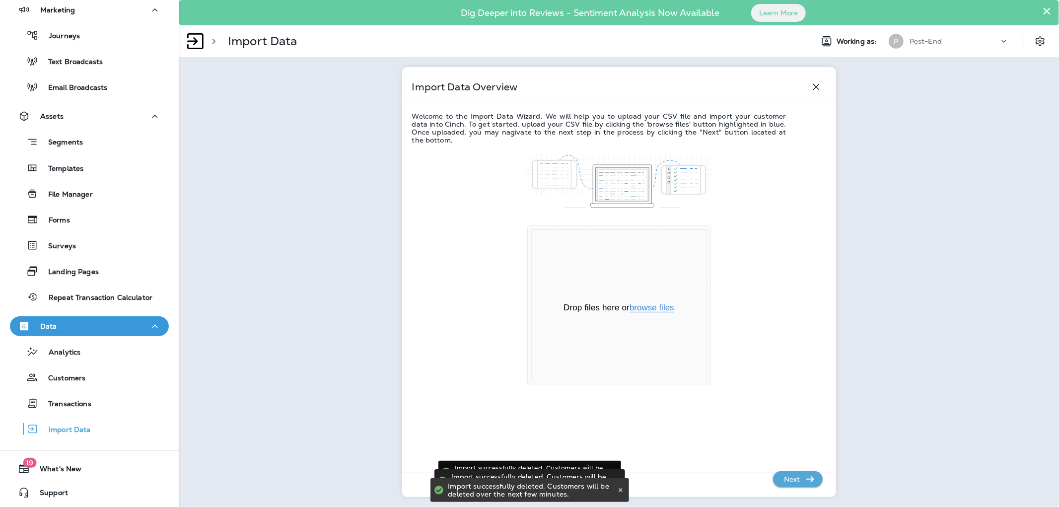
click at [647, 311] on button "browse files" at bounding box center [651, 307] width 45 height 9
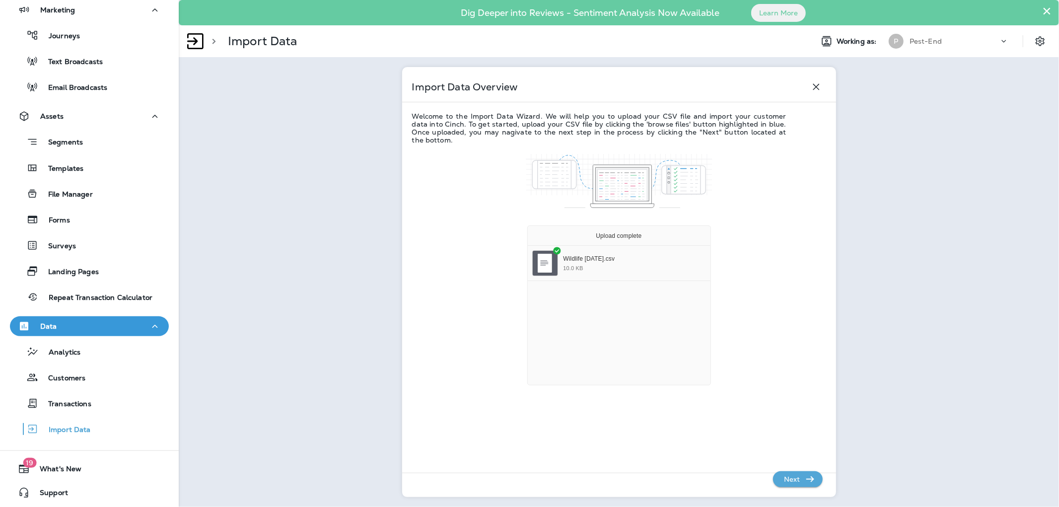
click at [784, 479] on p "Next" at bounding box center [792, 479] width 24 height 16
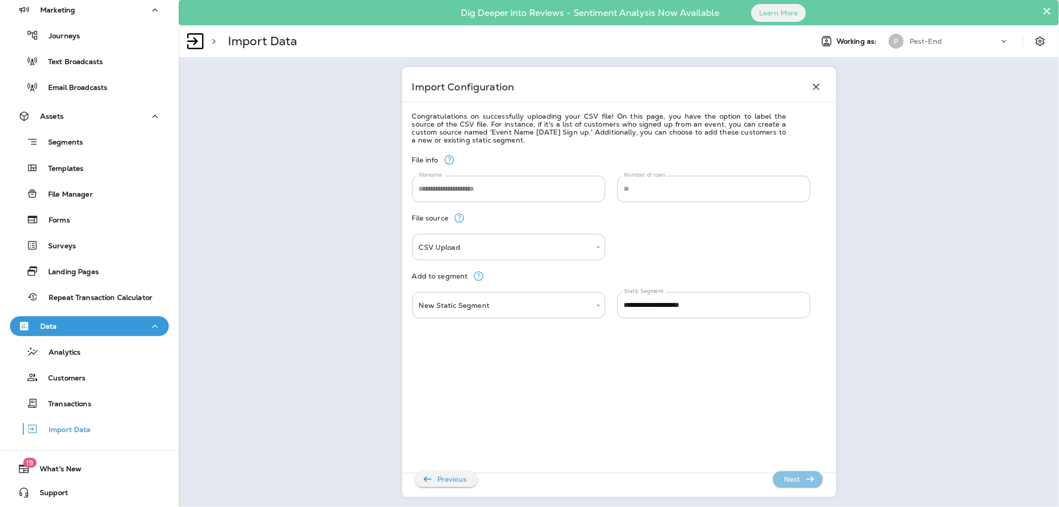
click at [782, 480] on p "Next" at bounding box center [792, 479] width 24 height 16
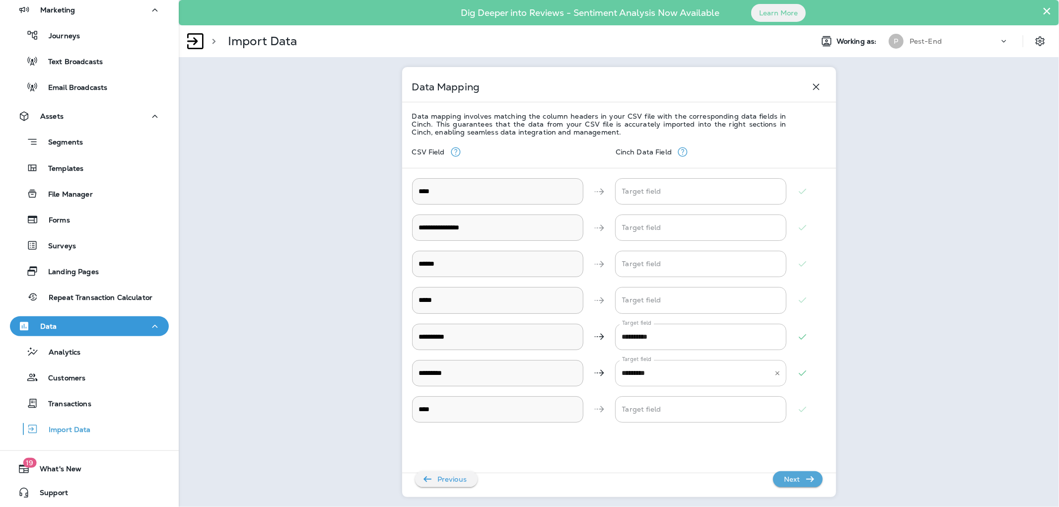
click at [712, 374] on Name "*********" at bounding box center [693, 372] width 147 height 17
click at [662, 371] on Name "*********" at bounding box center [693, 372] width 147 height 17
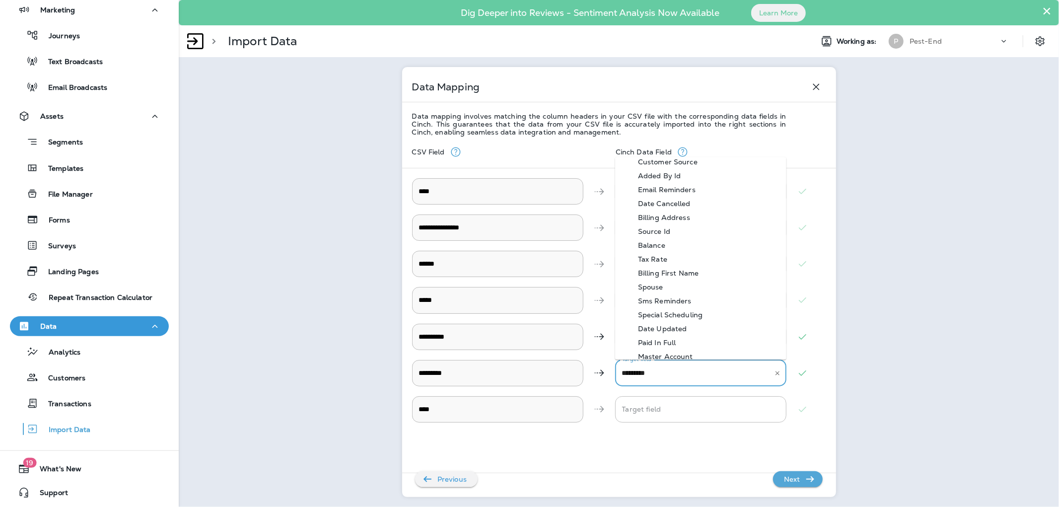
scroll to position [276, 0]
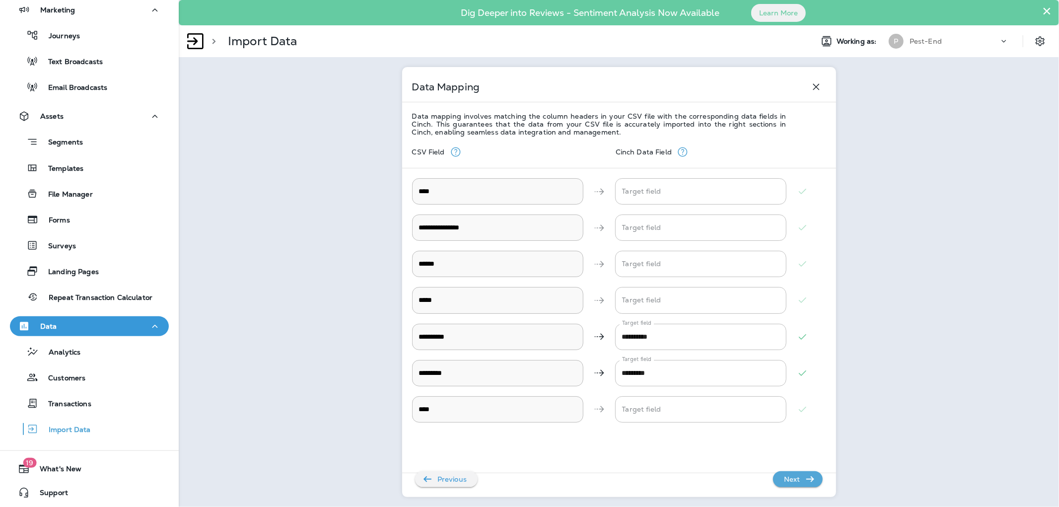
click at [803, 373] on icon at bounding box center [802, 372] width 7 height 5
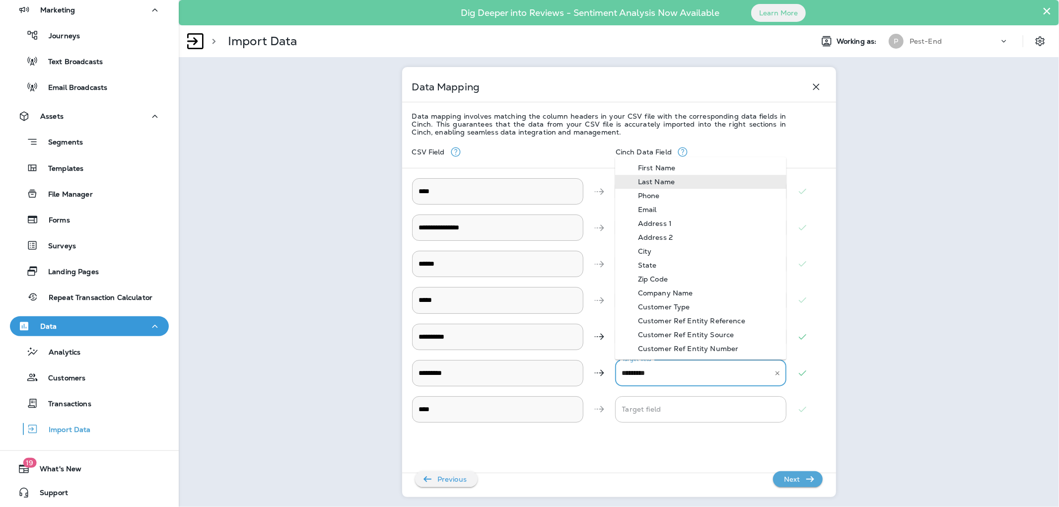
click at [639, 371] on Name "*********" at bounding box center [693, 372] width 147 height 17
click at [676, 221] on div "Address 1" at bounding box center [655, 223] width 64 height 8
type Name "*********"
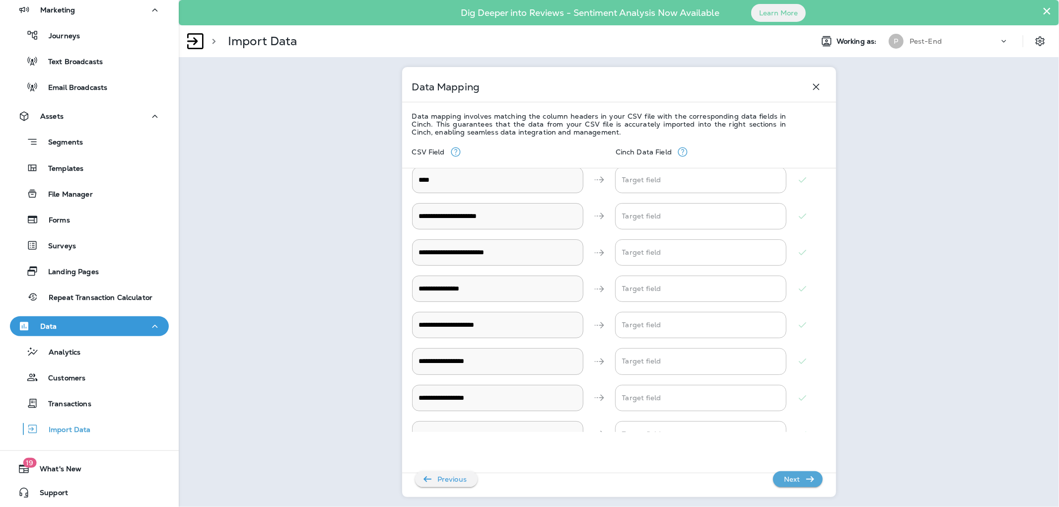
scroll to position [249, 0]
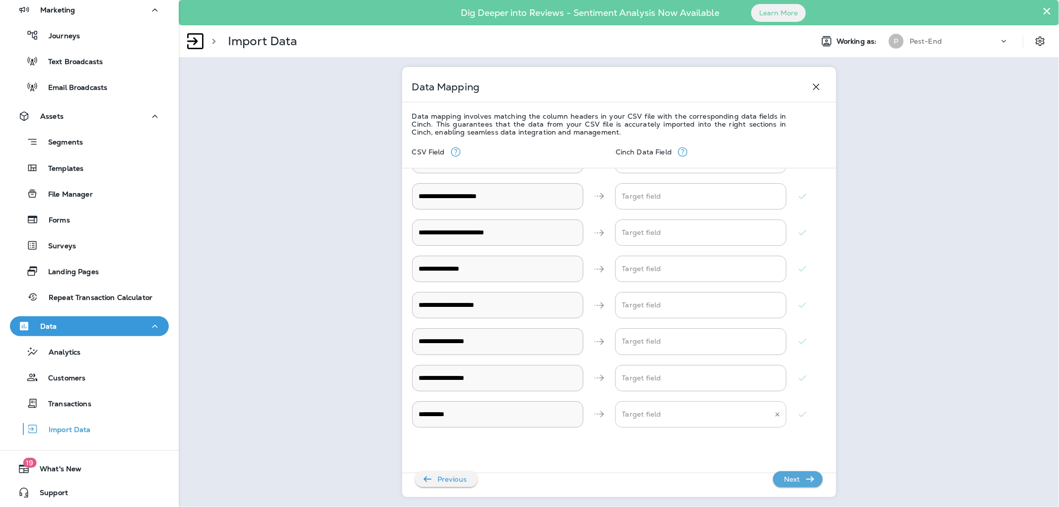
click at [655, 419] on URL "Target field" at bounding box center [693, 414] width 147 height 17
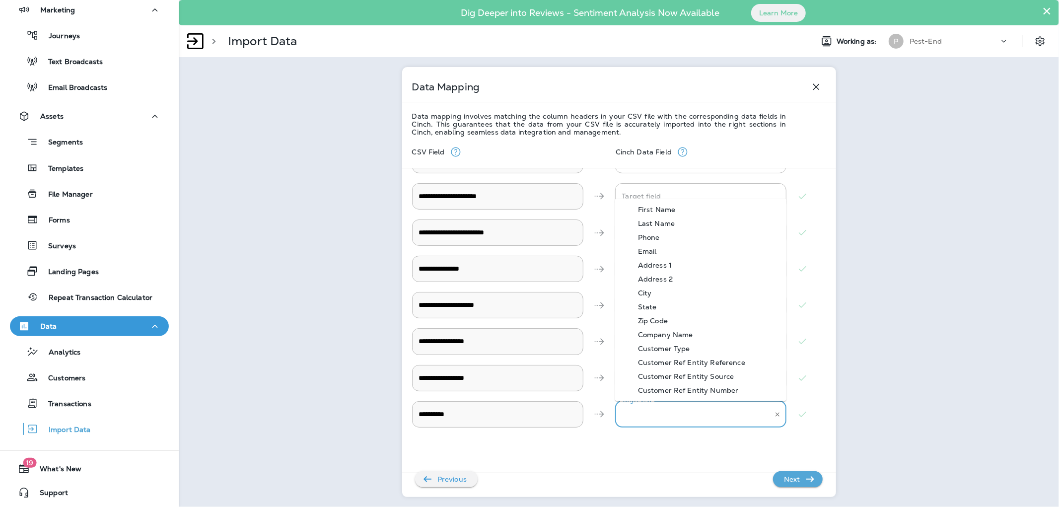
click at [663, 219] on div "Last Name" at bounding box center [656, 223] width 67 height 8
type URL "*********"
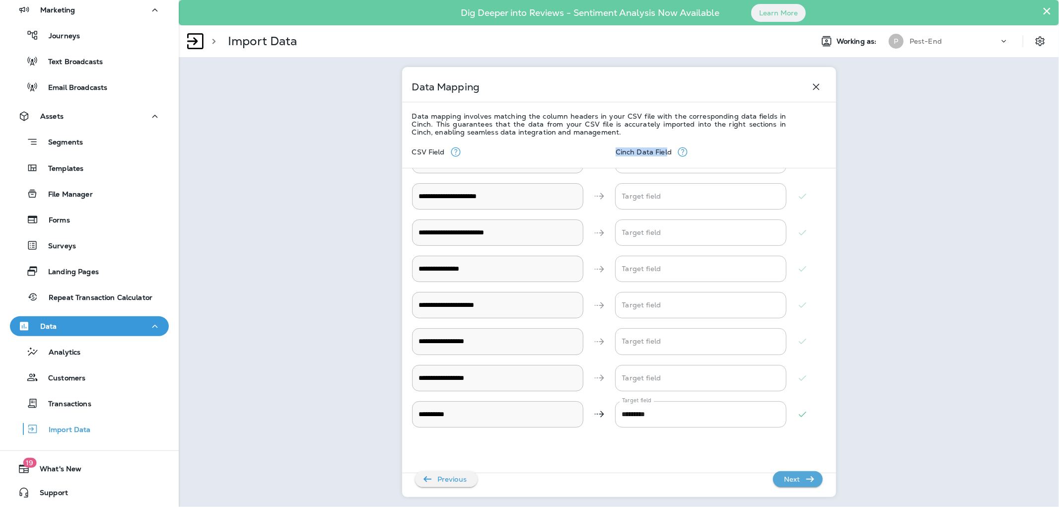
drag, startPoint x: 617, startPoint y: 151, endPoint x: 666, endPoint y: 150, distance: 49.1
click at [666, 150] on p "Cinch Data Field" at bounding box center [646, 152] width 61 height 8
click at [702, 141] on div "CSV Field Cinch Data Field" at bounding box center [619, 152] width 414 height 32
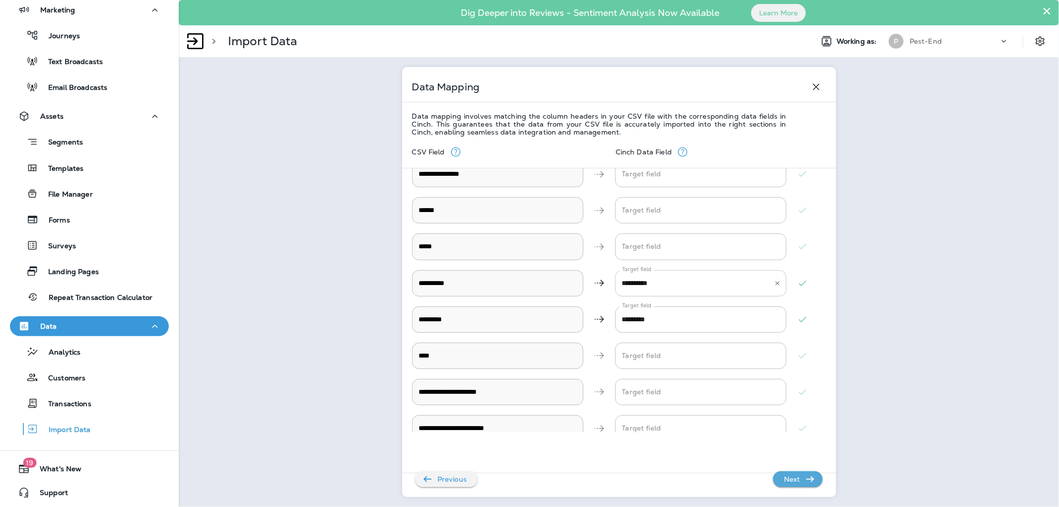
scroll to position [0, 0]
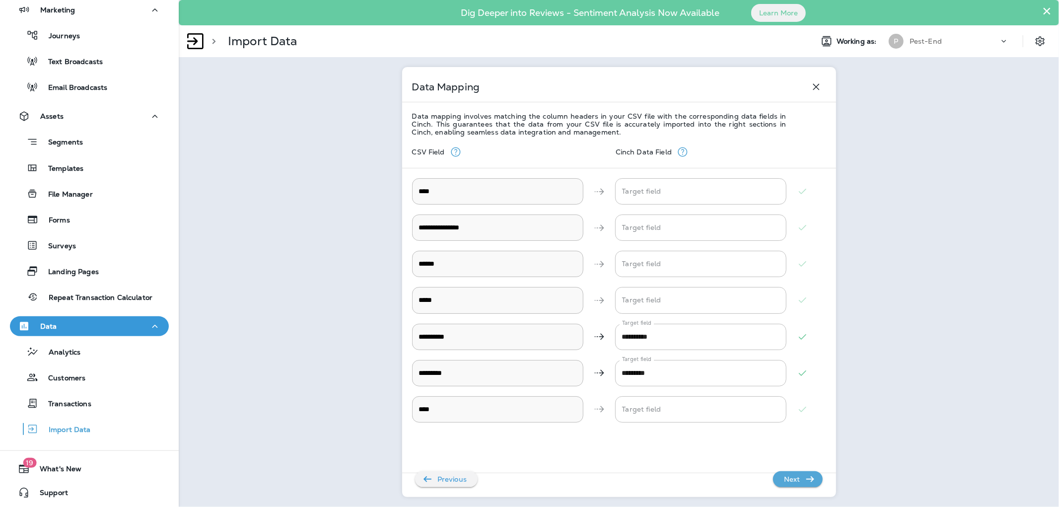
click at [783, 477] on p "Next" at bounding box center [792, 479] width 24 height 16
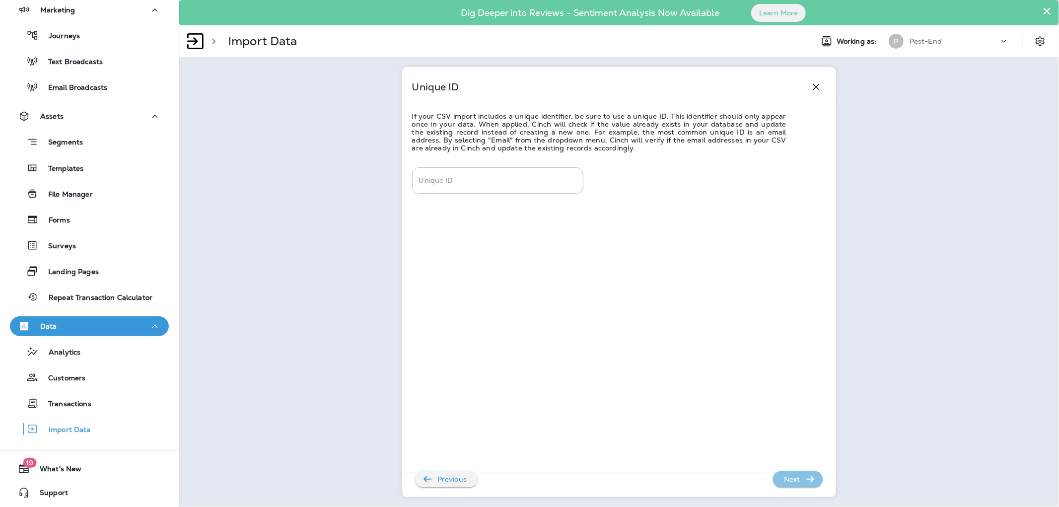
click at [793, 475] on p "Next" at bounding box center [792, 479] width 24 height 16
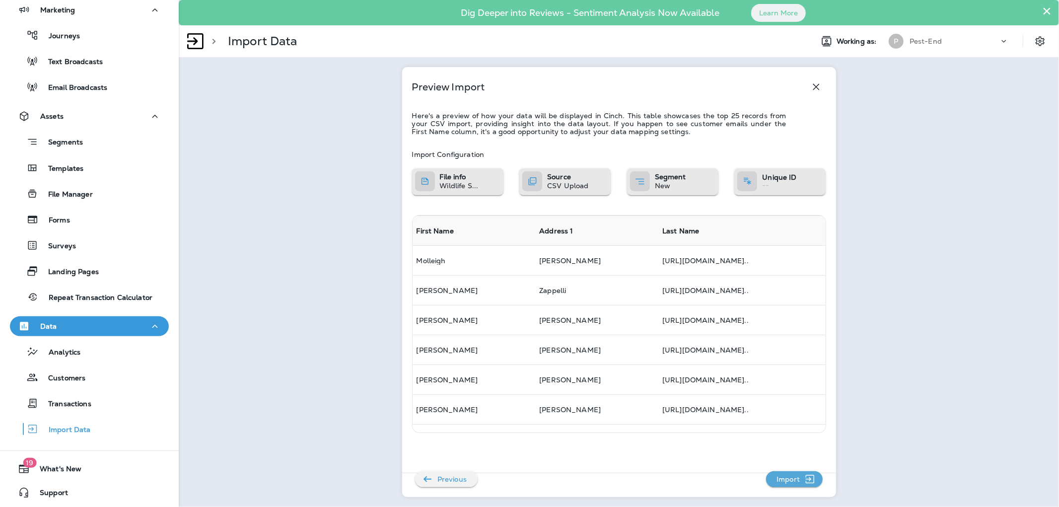
click at [786, 482] on p "Import" at bounding box center [787, 479] width 31 height 16
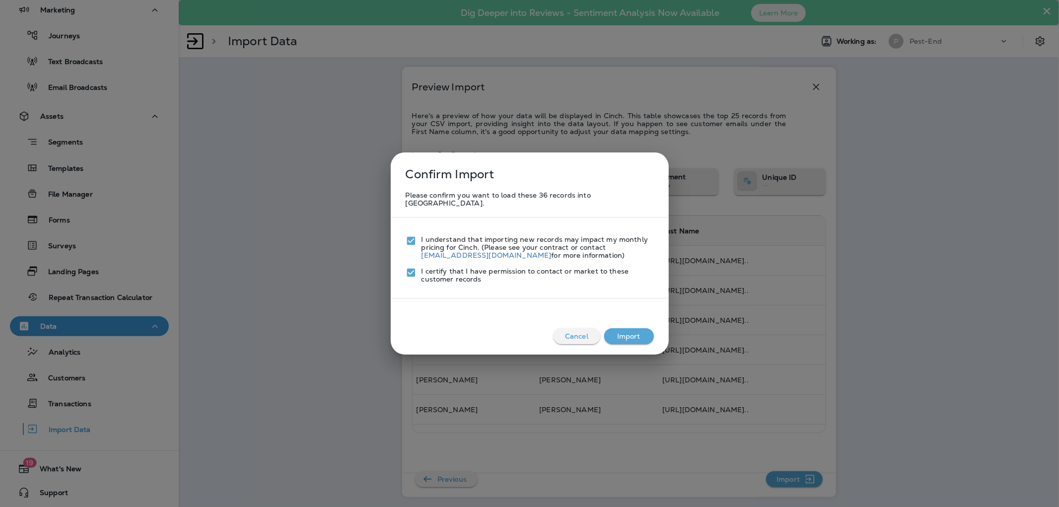
click at [612, 328] on button "Import" at bounding box center [629, 336] width 50 height 16
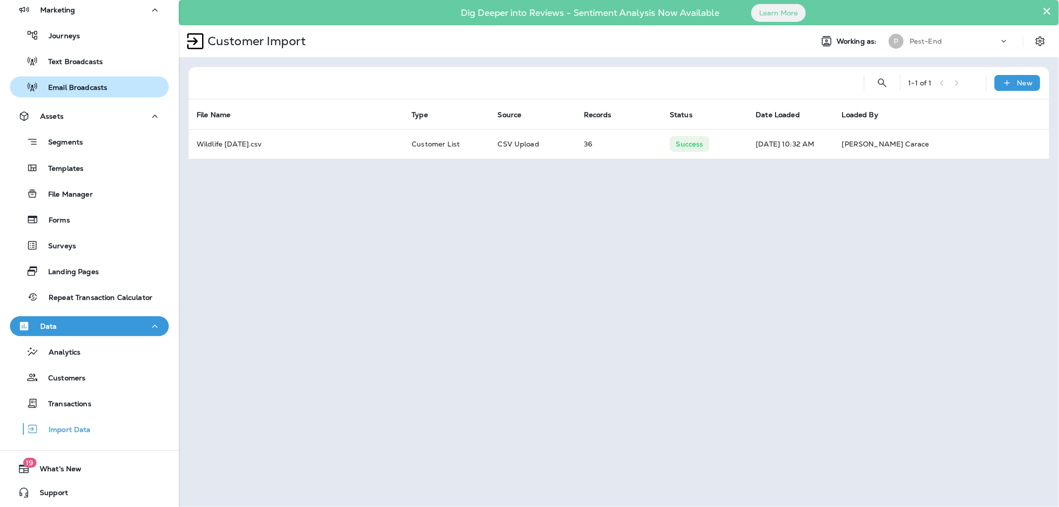
click at [85, 86] on p "Email Broadcasts" at bounding box center [72, 87] width 69 height 9
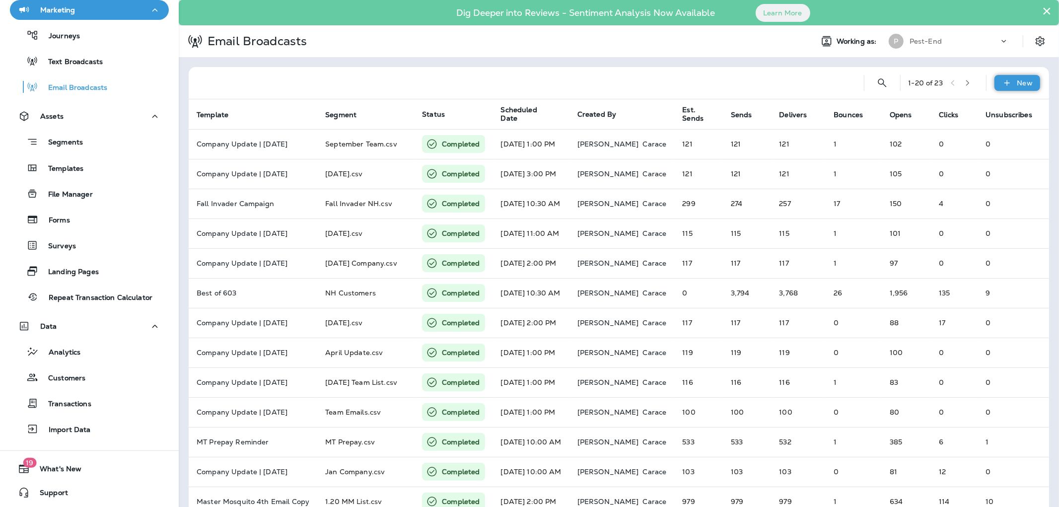
click at [1022, 83] on p "New" at bounding box center [1024, 83] width 15 height 8
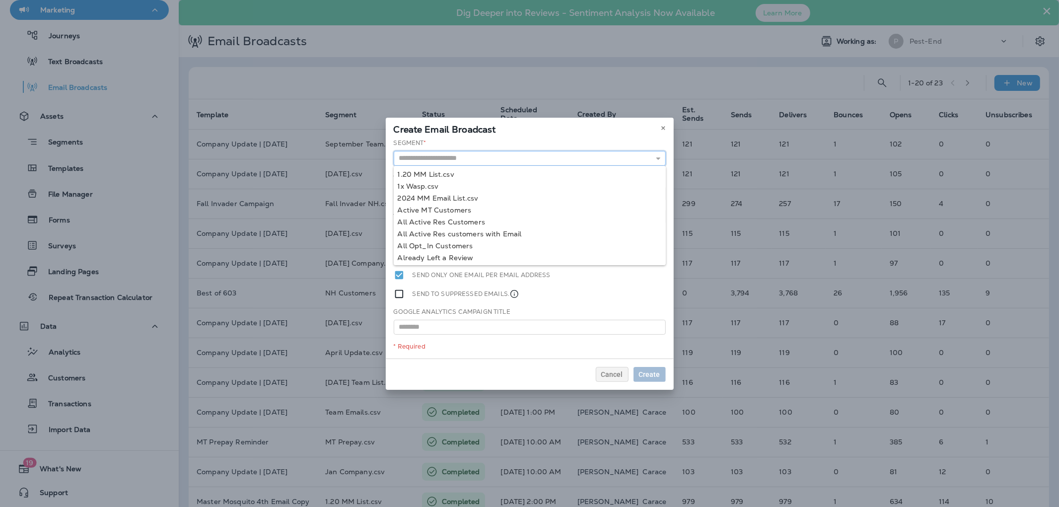
click at [465, 154] on input "text" at bounding box center [530, 158] width 272 height 15
click at [667, 128] on button at bounding box center [663, 128] width 11 height 11
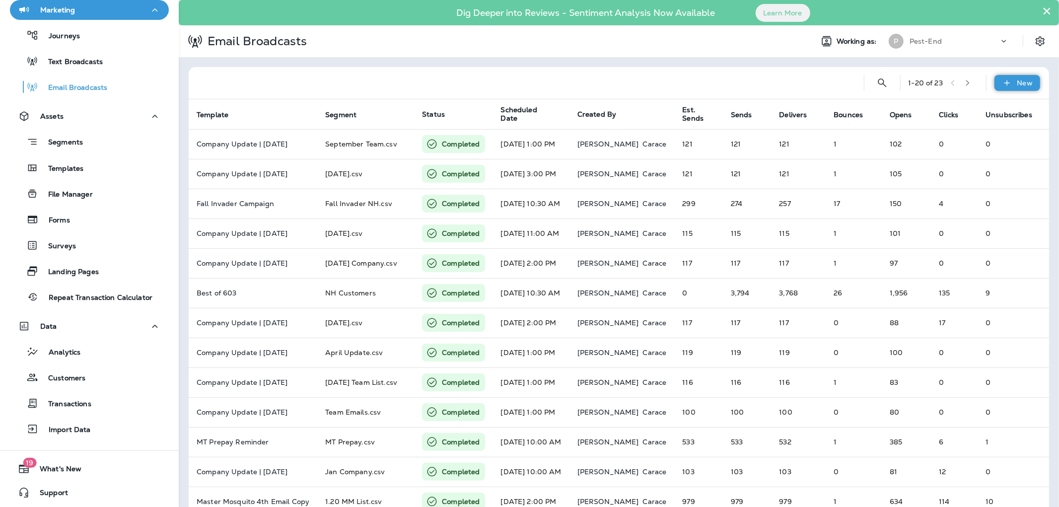
click at [1009, 81] on div "New" at bounding box center [1017, 83] width 46 height 16
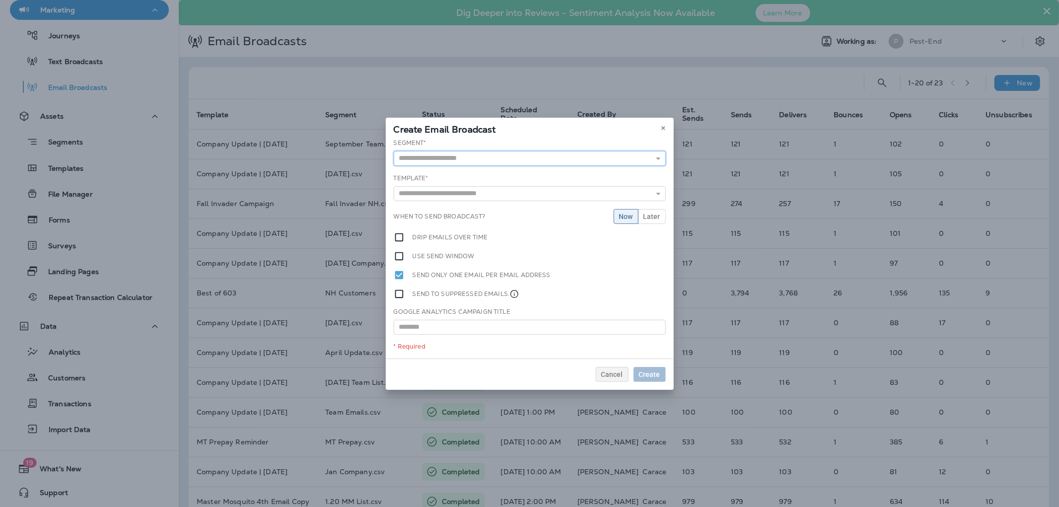
click at [462, 157] on input "text" at bounding box center [530, 158] width 272 height 15
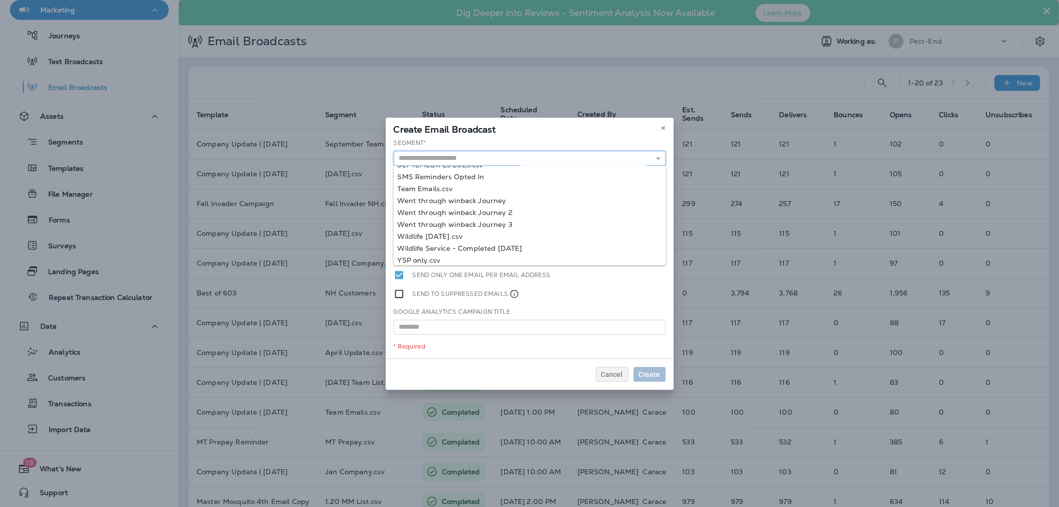
scroll to position [989, 0]
type input "**********"
click at [445, 234] on div "**********" at bounding box center [530, 249] width 288 height 220
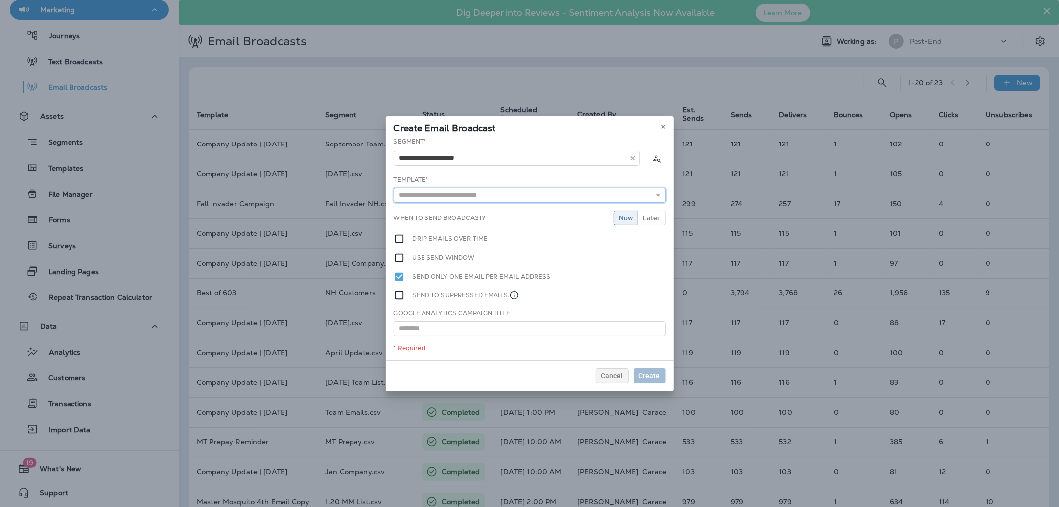
click at [459, 192] on input "text" at bounding box center [530, 195] width 272 height 15
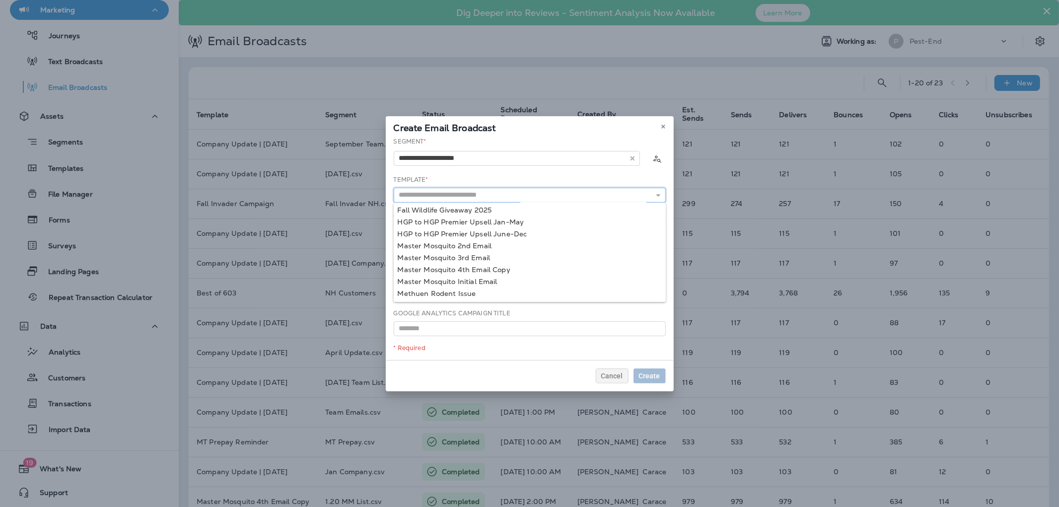
scroll to position [221, 0]
type input "**********"
click at [466, 228] on div "**********" at bounding box center [530, 248] width 288 height 223
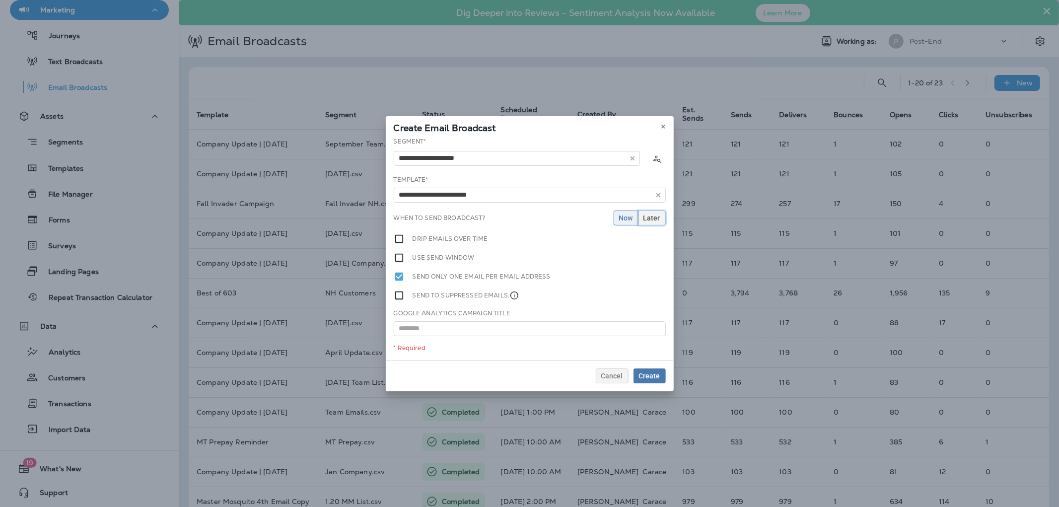
click at [644, 217] on span "Later" at bounding box center [651, 217] width 17 height 7
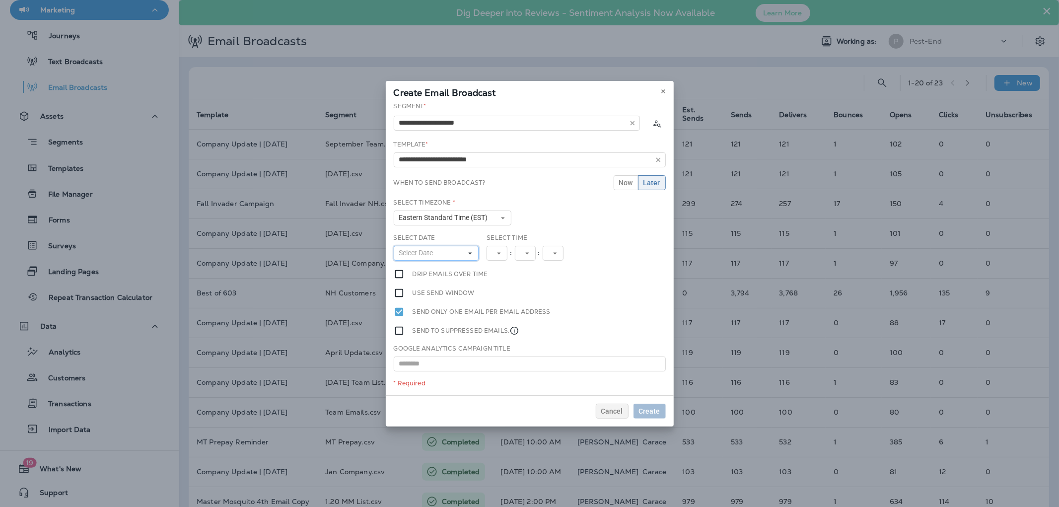
click at [455, 254] on button "Select Date" at bounding box center [436, 253] width 85 height 15
click at [429, 369] on abbr "30" at bounding box center [425, 373] width 7 height 8
click at [505, 254] on icon at bounding box center [503, 253] width 6 height 6
click at [490, 382] on link "11" at bounding box center [499, 388] width 25 height 12
click at [548, 253] on button "46" at bounding box center [537, 253] width 29 height 15
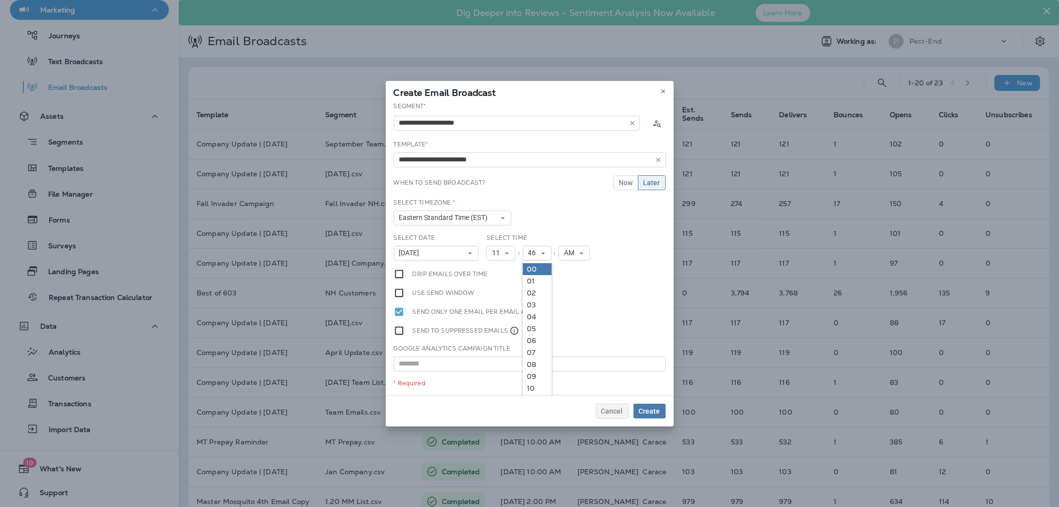
click at [533, 270] on link "00" at bounding box center [537, 269] width 29 height 12
click at [641, 409] on span "Create" at bounding box center [649, 411] width 21 height 7
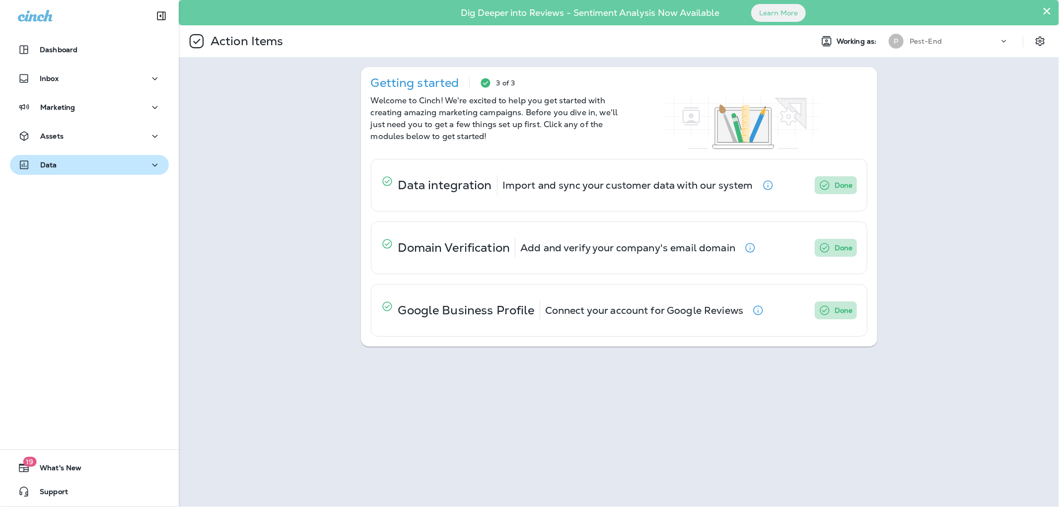
click at [66, 169] on div "Data" at bounding box center [89, 165] width 143 height 12
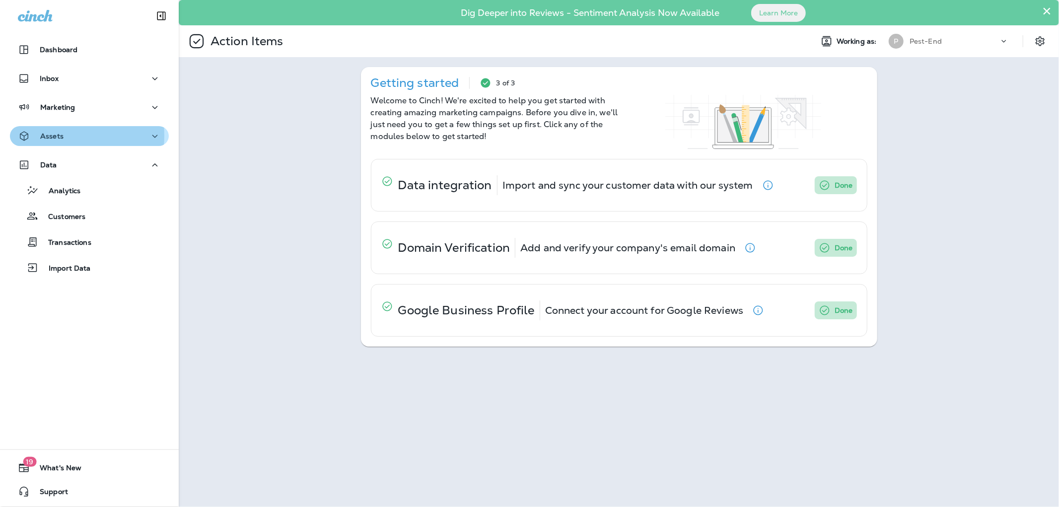
click at [60, 136] on p "Assets" at bounding box center [51, 136] width 23 height 8
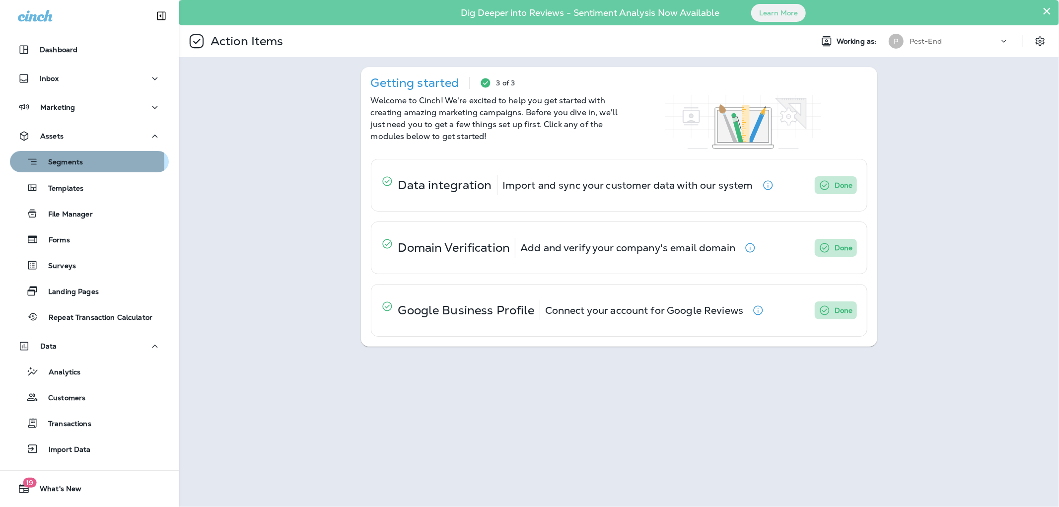
click at [65, 162] on p "Segments" at bounding box center [60, 163] width 45 height 10
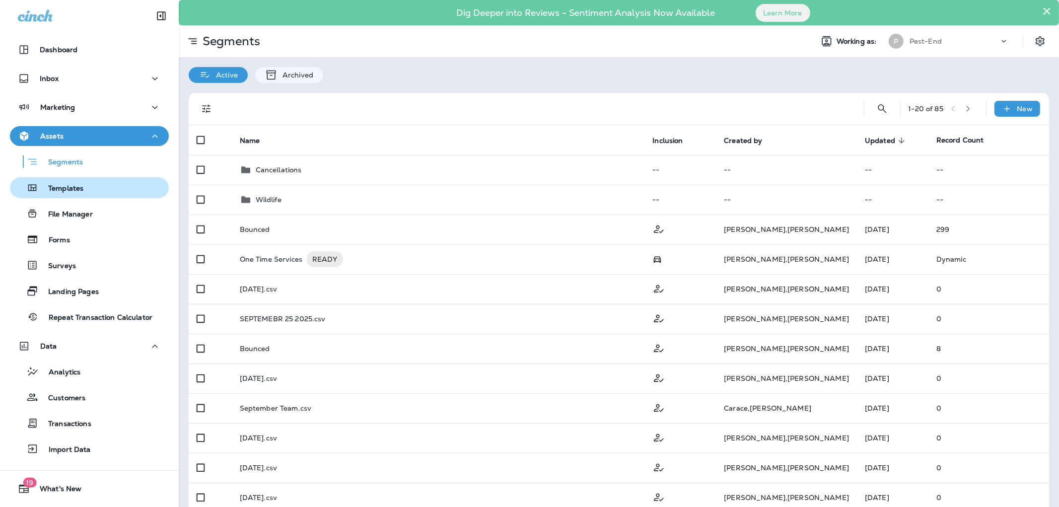
click at [65, 189] on p "Templates" at bounding box center [60, 188] width 45 height 9
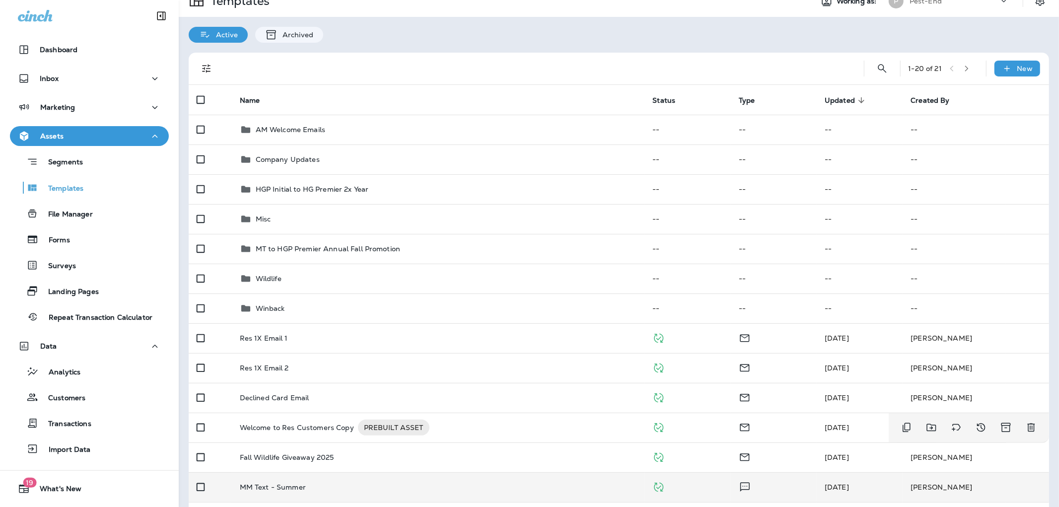
scroll to position [110, 0]
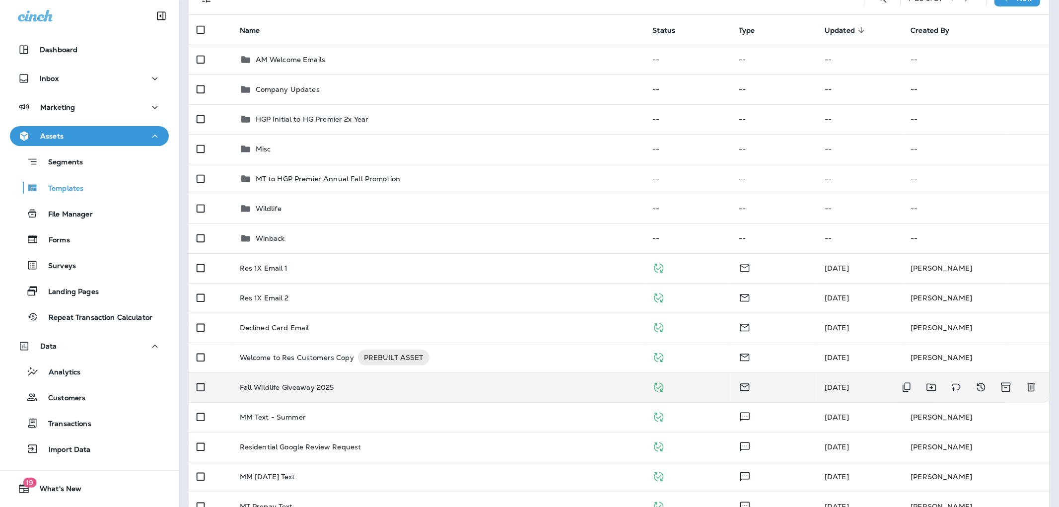
click at [281, 389] on p "Fall Wildlife Giveaway 2025" at bounding box center [287, 387] width 94 height 8
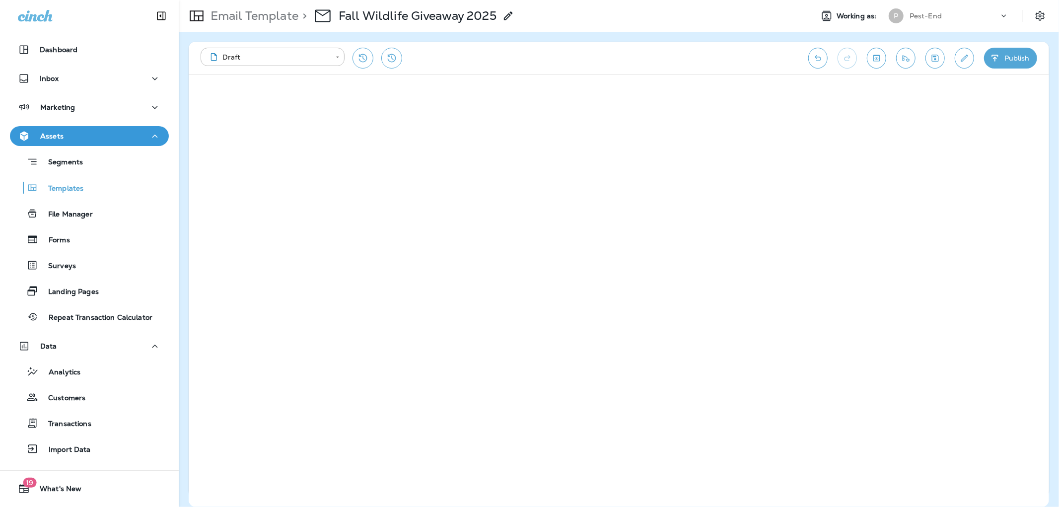
click at [993, 63] on button "Publish" at bounding box center [1010, 58] width 53 height 21
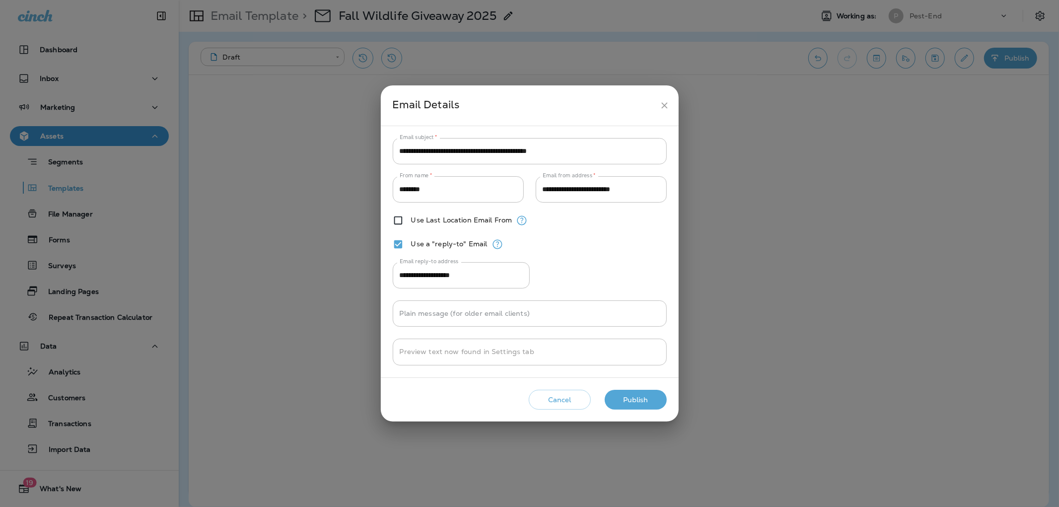
click at [624, 400] on button "Publish" at bounding box center [636, 400] width 62 height 20
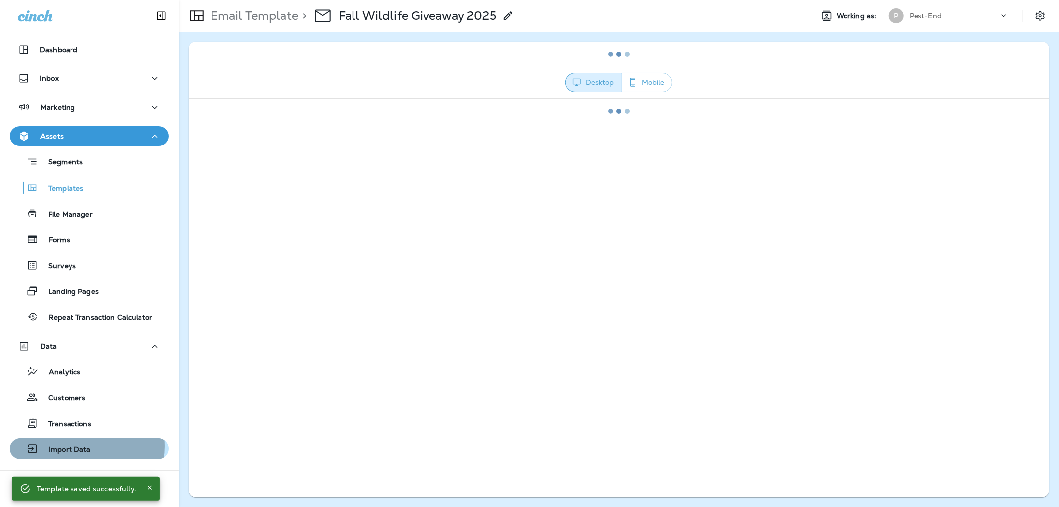
click at [82, 446] on p "Import Data" at bounding box center [65, 449] width 52 height 9
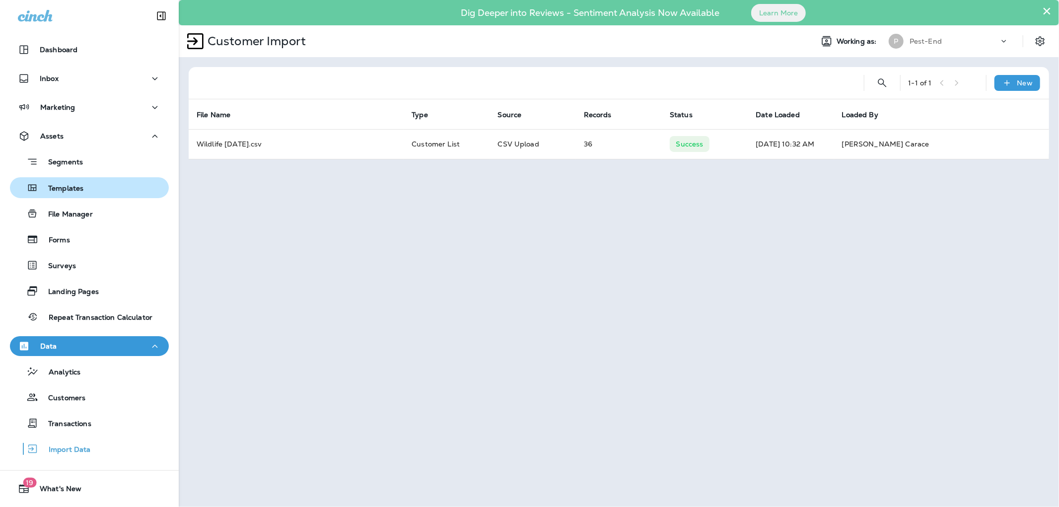
click at [70, 190] on p "Templates" at bounding box center [60, 188] width 45 height 9
